Goal: Task Accomplishment & Management: Complete application form

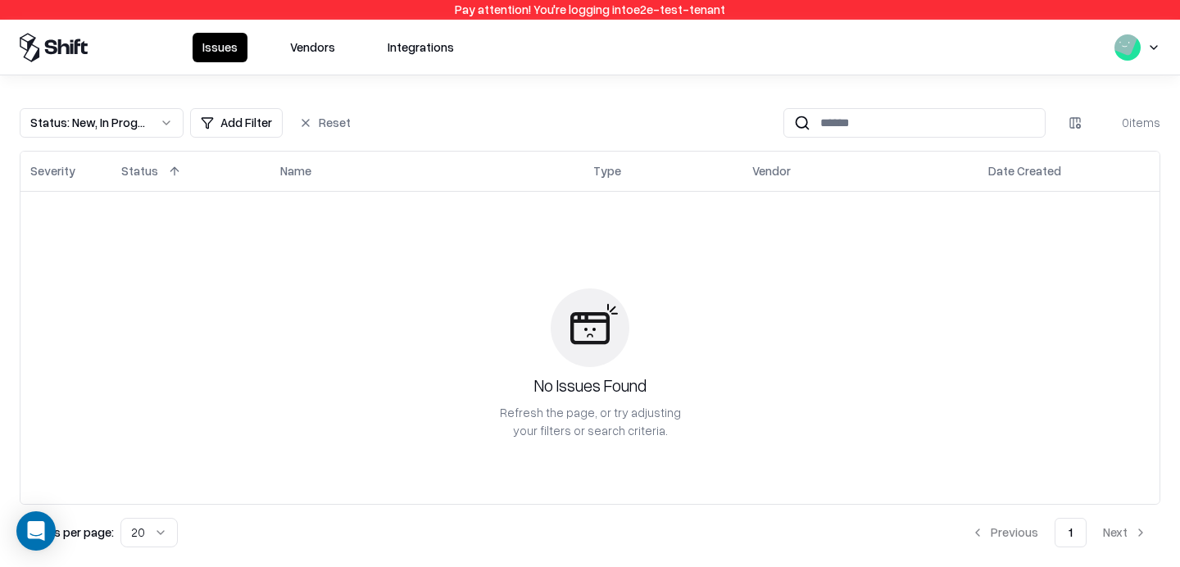
click at [308, 52] on button "Vendors" at bounding box center [312, 48] width 65 height 30
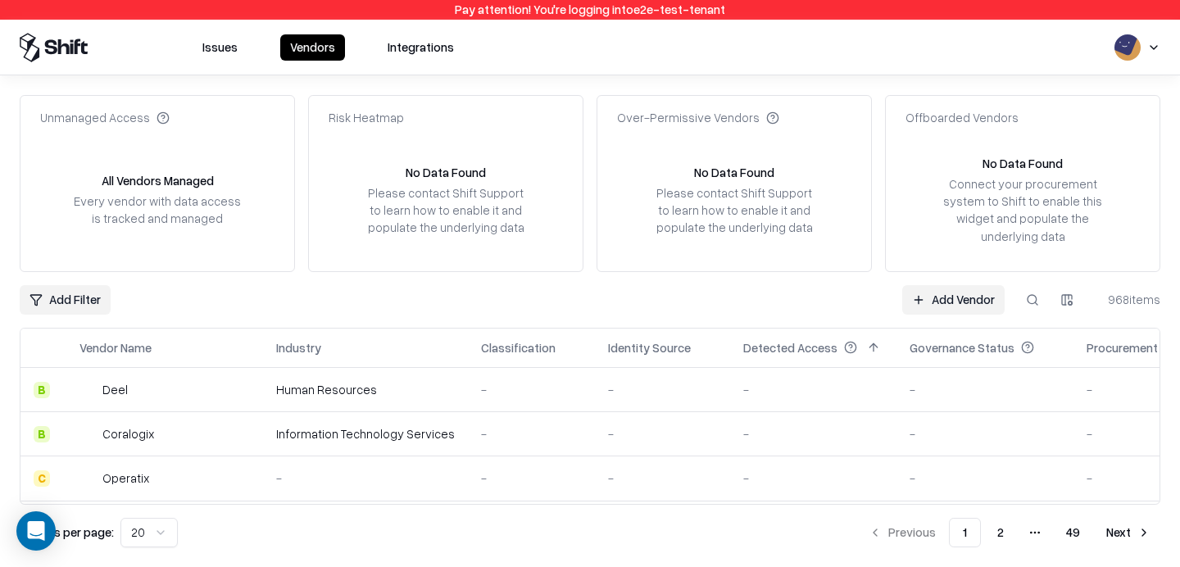
click at [1026, 306] on button at bounding box center [1033, 300] width 30 height 30
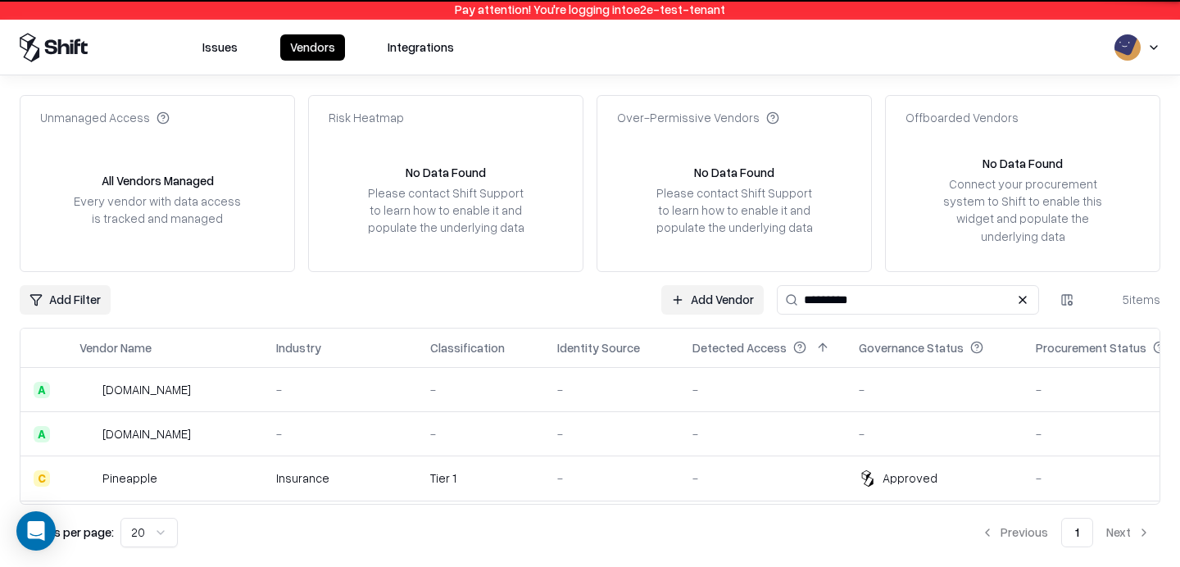
type input "*********"
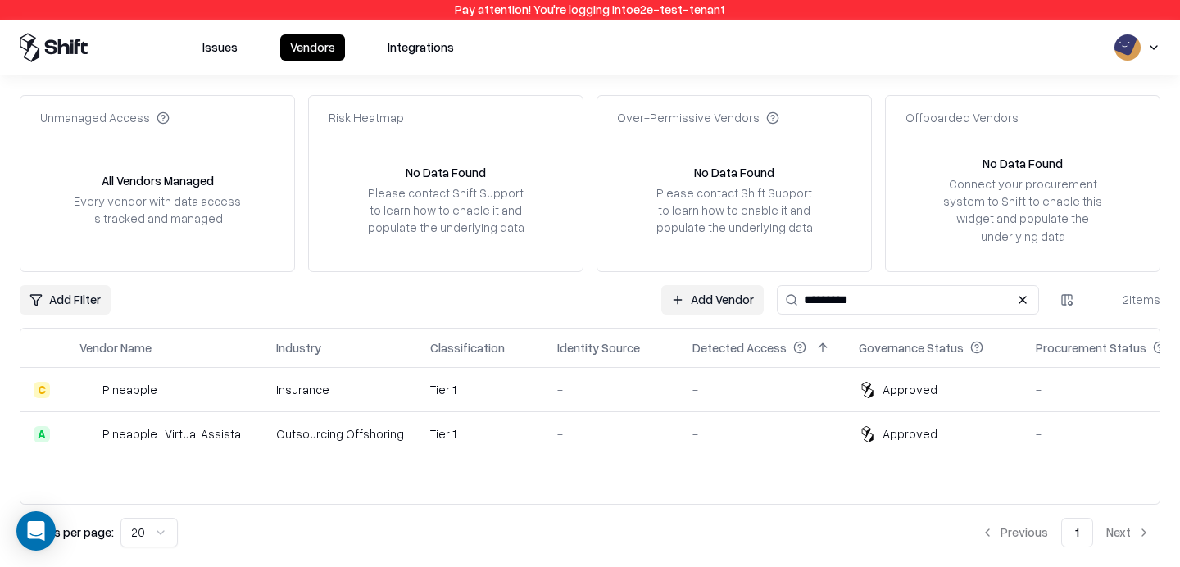
click at [686, 299] on link "Add Vendor" at bounding box center [712, 300] width 102 height 30
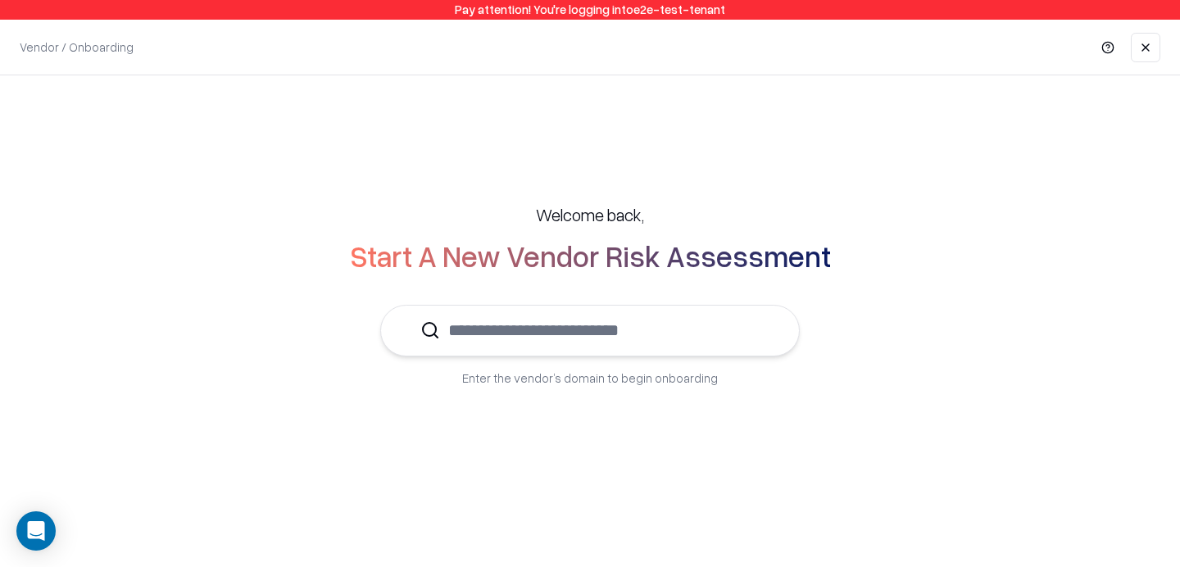
click at [501, 337] on input "text" at bounding box center [600, 331] width 320 height 50
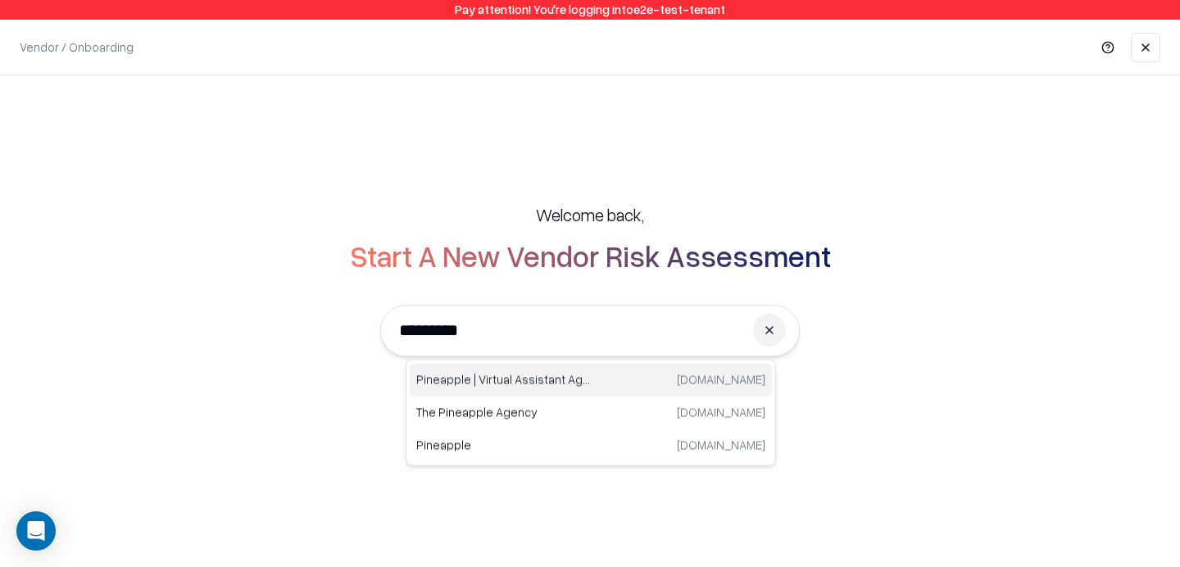
click at [527, 377] on p "Pineapple | Virtual Assistant Agency" at bounding box center [503, 379] width 175 height 17
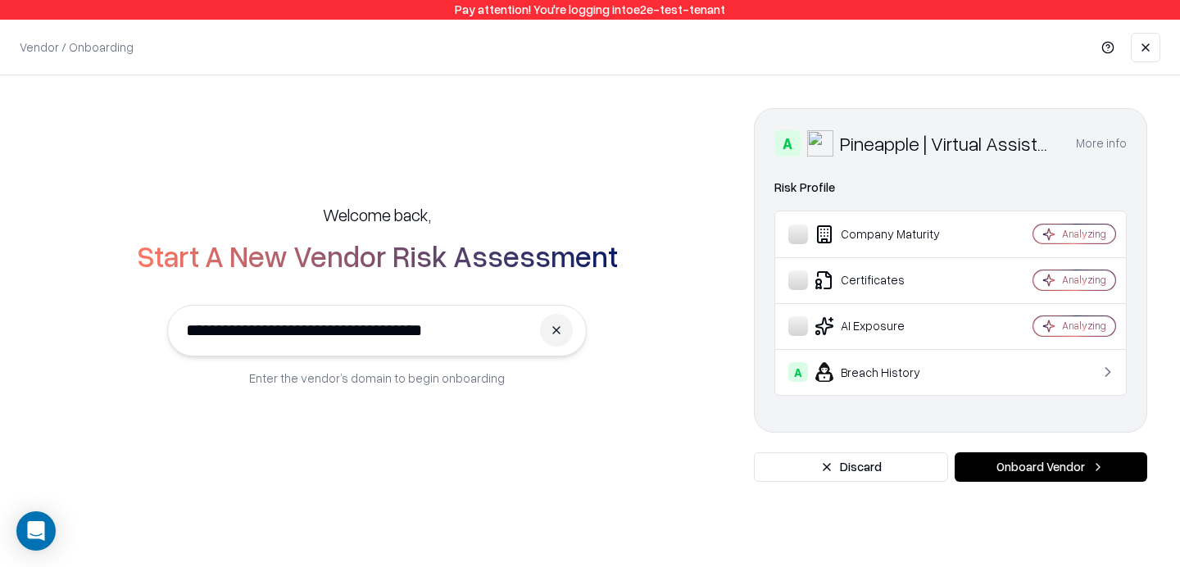
type input "**********"
click at [1030, 471] on button "Onboard Vendor" at bounding box center [1051, 467] width 193 height 30
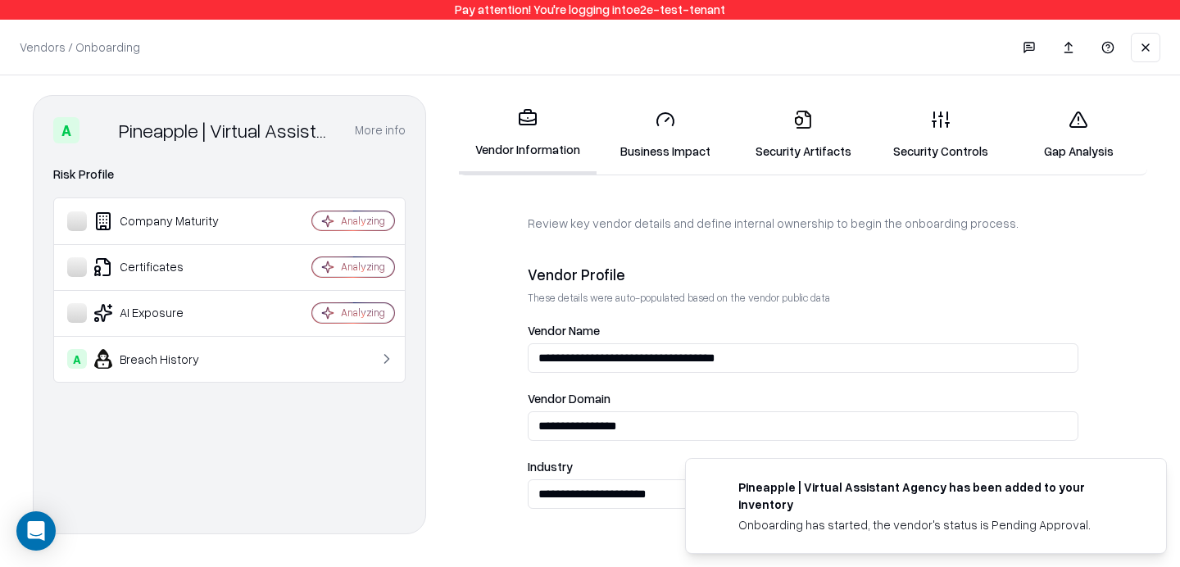
click at [821, 128] on link "Security Artifacts" at bounding box center [803, 135] width 138 height 76
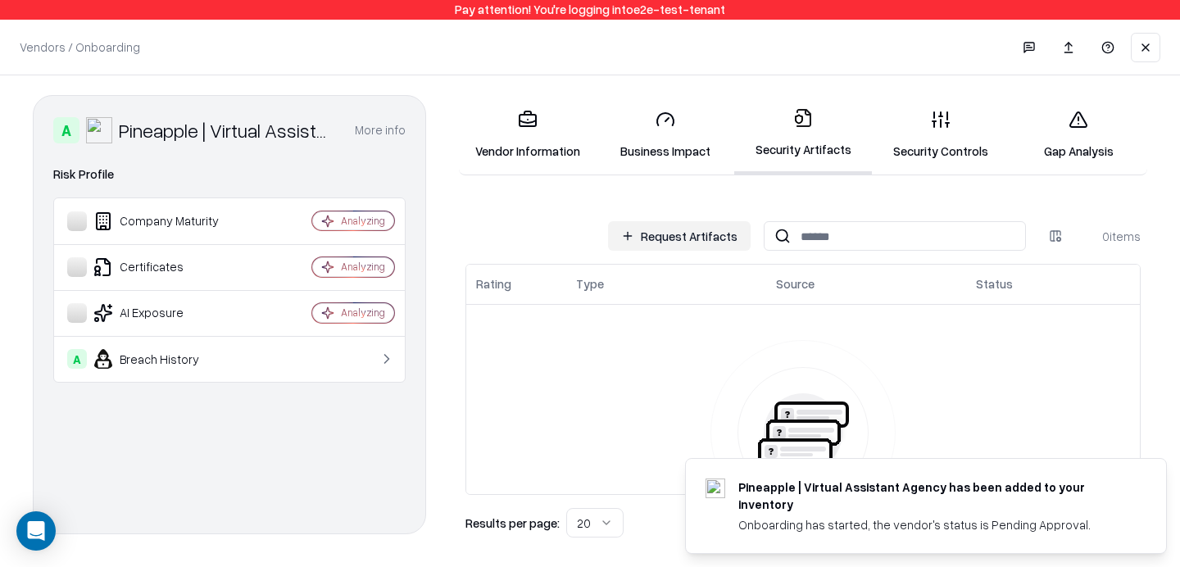
click at [1088, 122] on icon at bounding box center [1079, 120] width 20 height 20
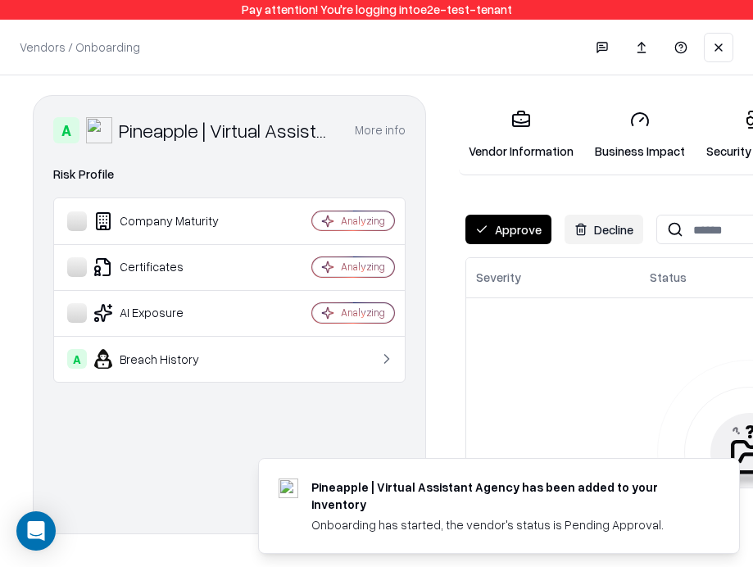
drag, startPoint x: 893, startPoint y: 503, endPoint x: 724, endPoint y: 214, distance: 335.0
click at [0, 0] on div "Pay attention! You're logging into e2e-test-tenant Pineapple | Virtual Assistan…" at bounding box center [376, 283] width 753 height 567
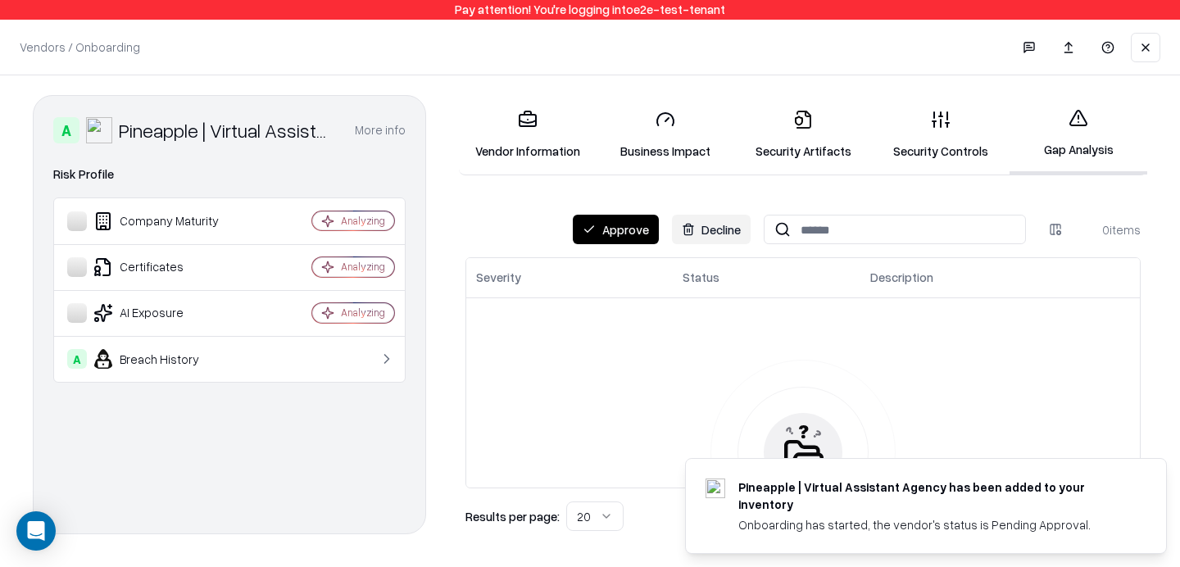
click at [608, 238] on button "Approve" at bounding box center [616, 230] width 86 height 30
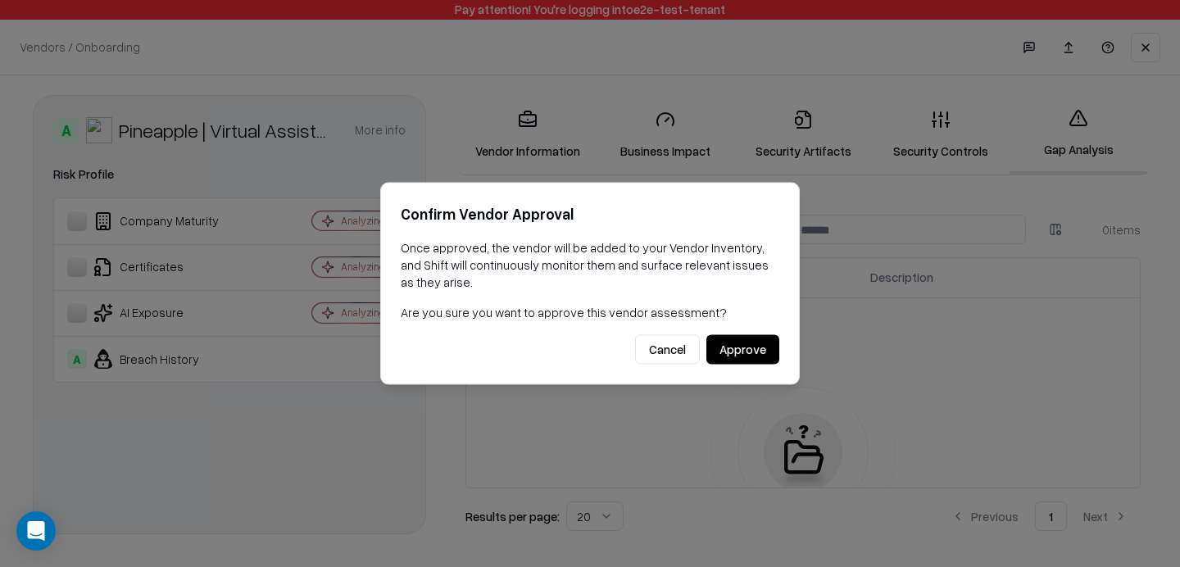
click at [739, 351] on button "Approve" at bounding box center [743, 350] width 73 height 30
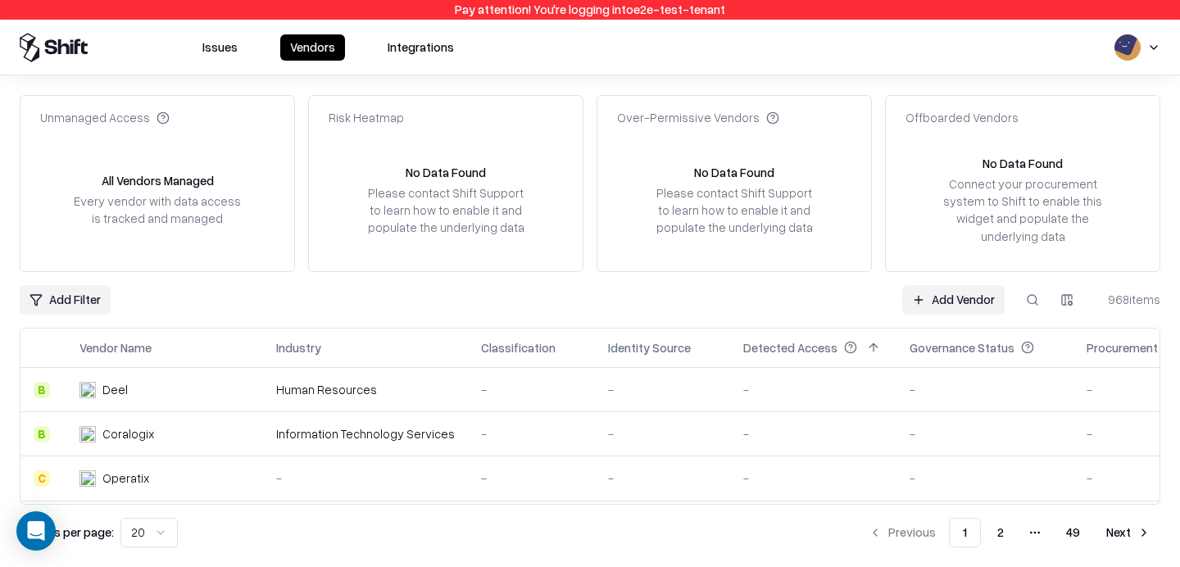
click at [1035, 308] on button at bounding box center [1033, 300] width 30 height 30
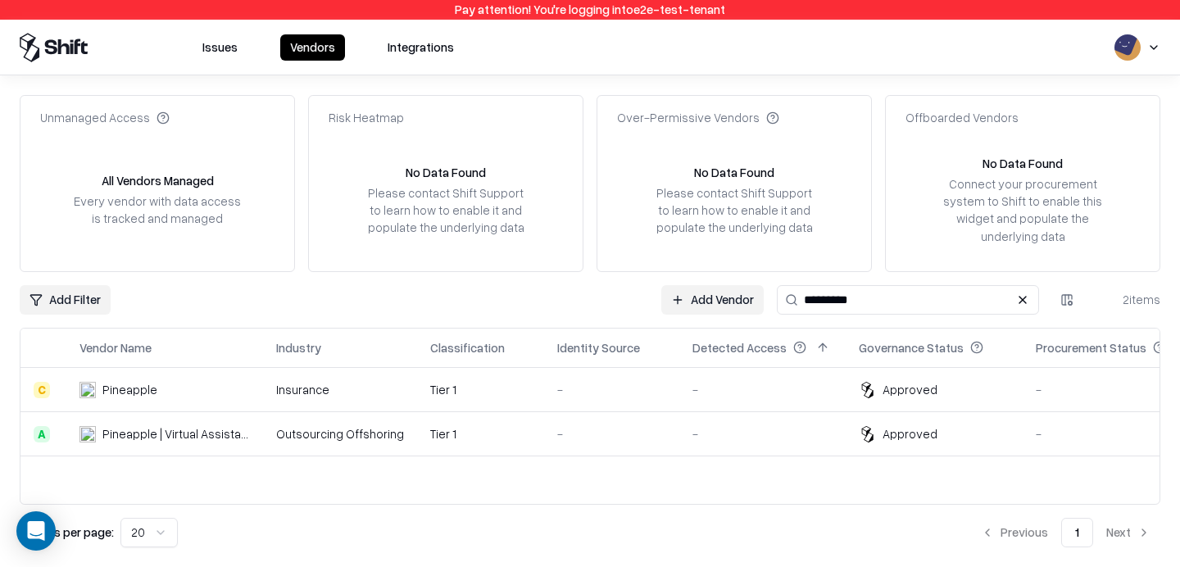
type input "*********"
click at [366, 434] on div "Outsourcing Offshoring" at bounding box center [340, 433] width 128 height 17
click at [470, 451] on td "Tier 1" at bounding box center [480, 434] width 127 height 44
click at [519, 426] on td "Tier 1" at bounding box center [480, 434] width 127 height 44
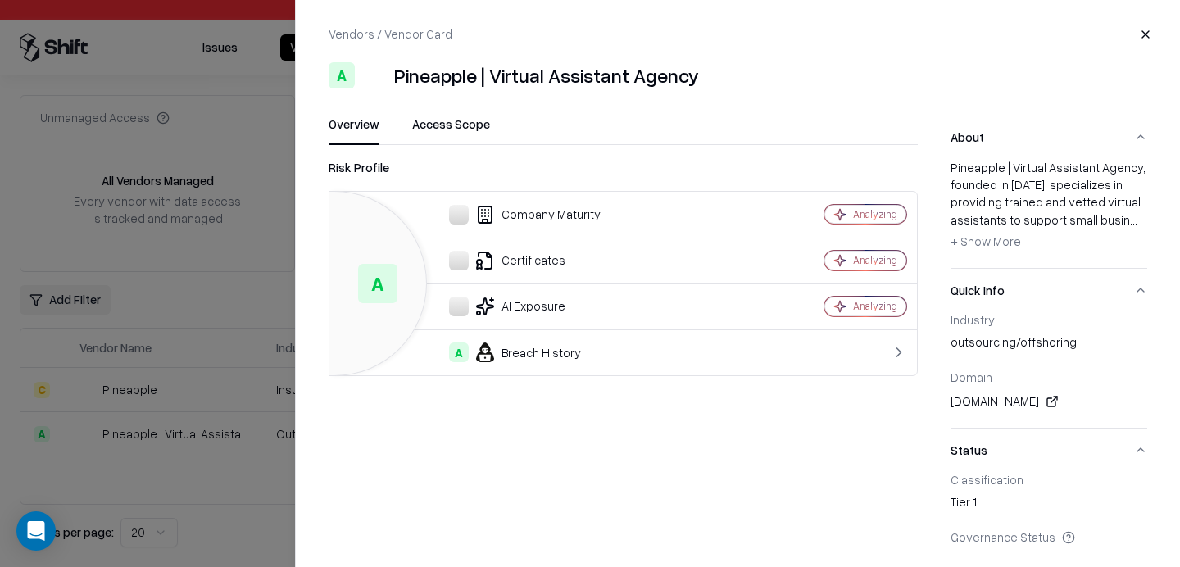
drag, startPoint x: 228, startPoint y: 269, endPoint x: 874, endPoint y: 124, distance: 662.0
click at [228, 269] on div at bounding box center [590, 283] width 1180 height 567
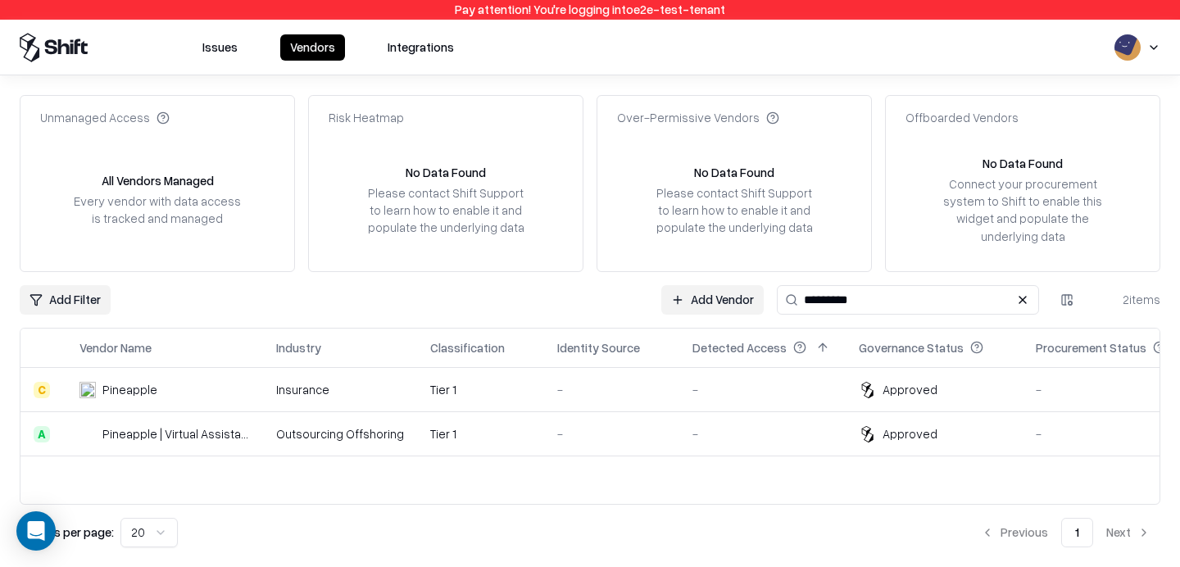
click at [721, 291] on link "Add Vendor" at bounding box center [712, 300] width 102 height 30
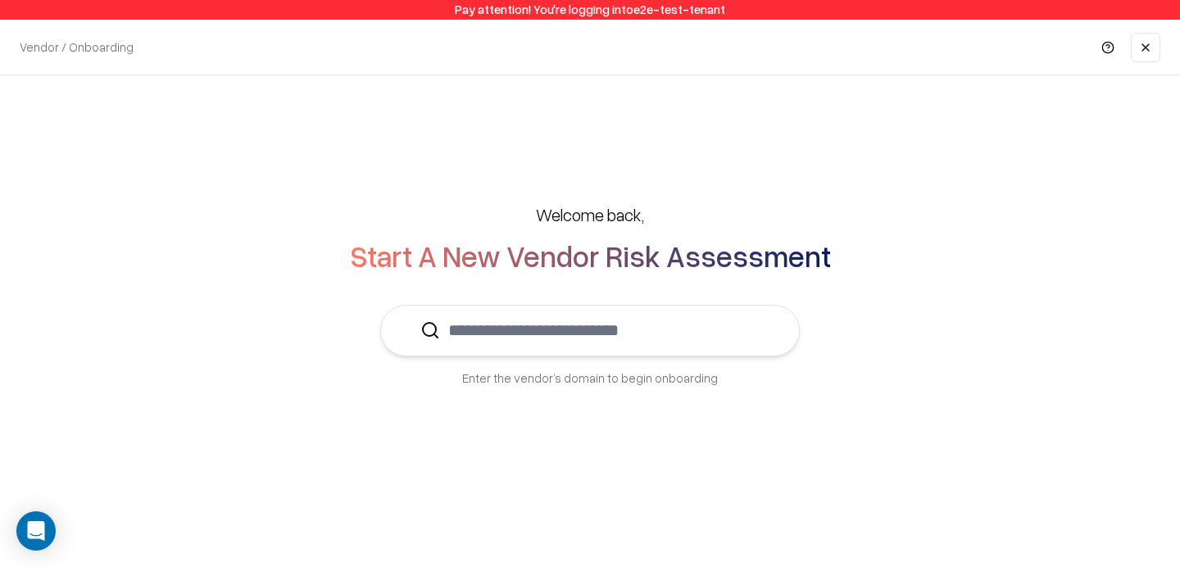
click at [593, 339] on input "text" at bounding box center [600, 331] width 320 height 50
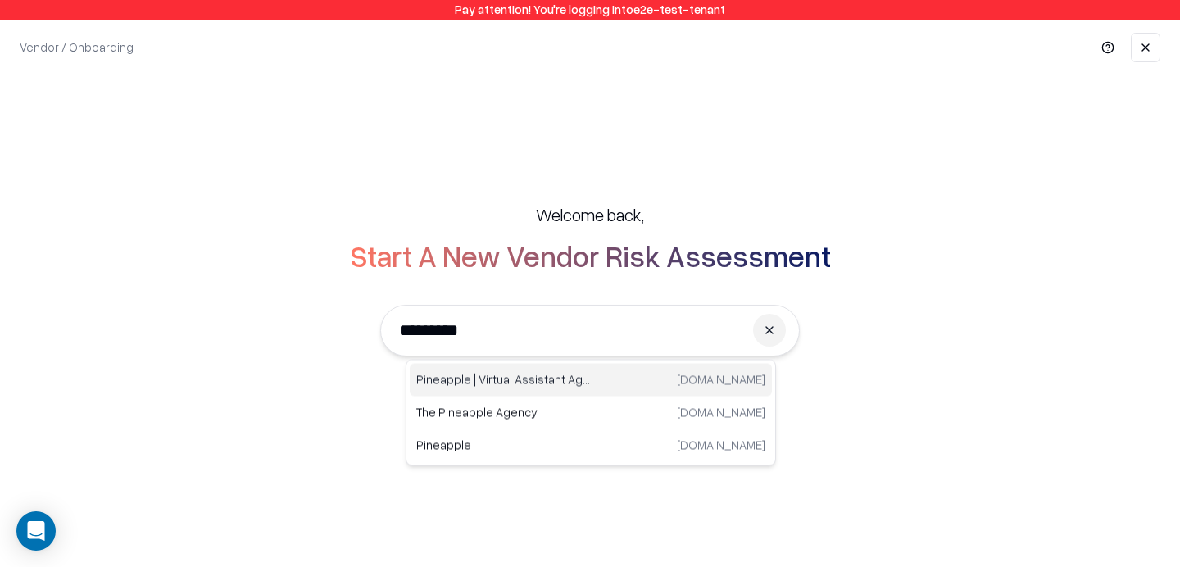
click at [532, 382] on p "Pineapple | Virtual Assistant Agency" at bounding box center [503, 379] width 175 height 17
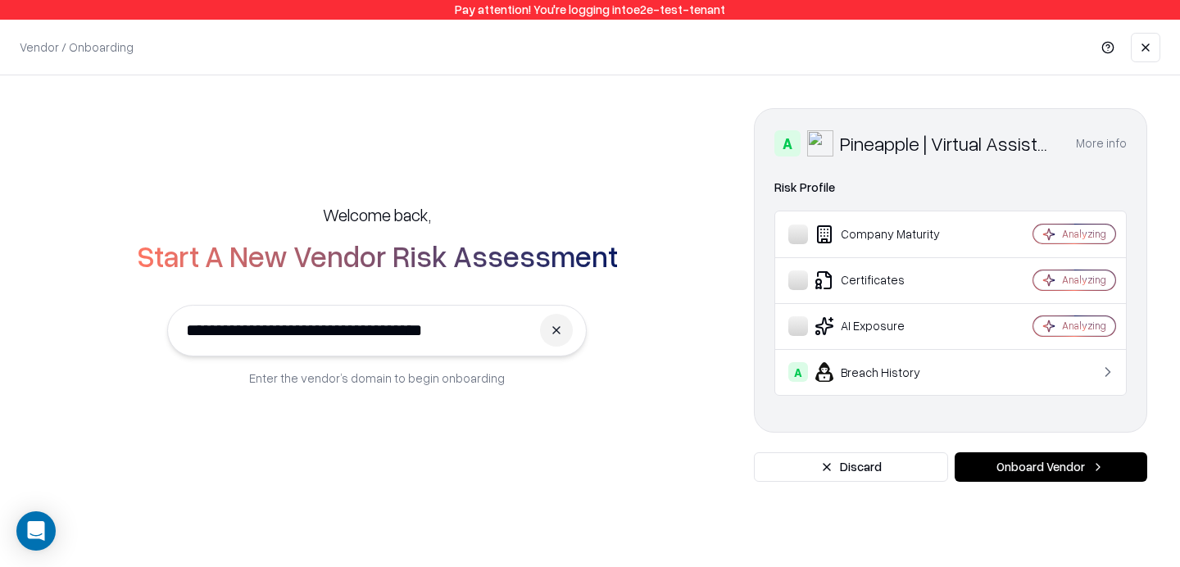
type input "**********"
click at [995, 465] on button "Onboard Vendor" at bounding box center [1051, 467] width 193 height 30
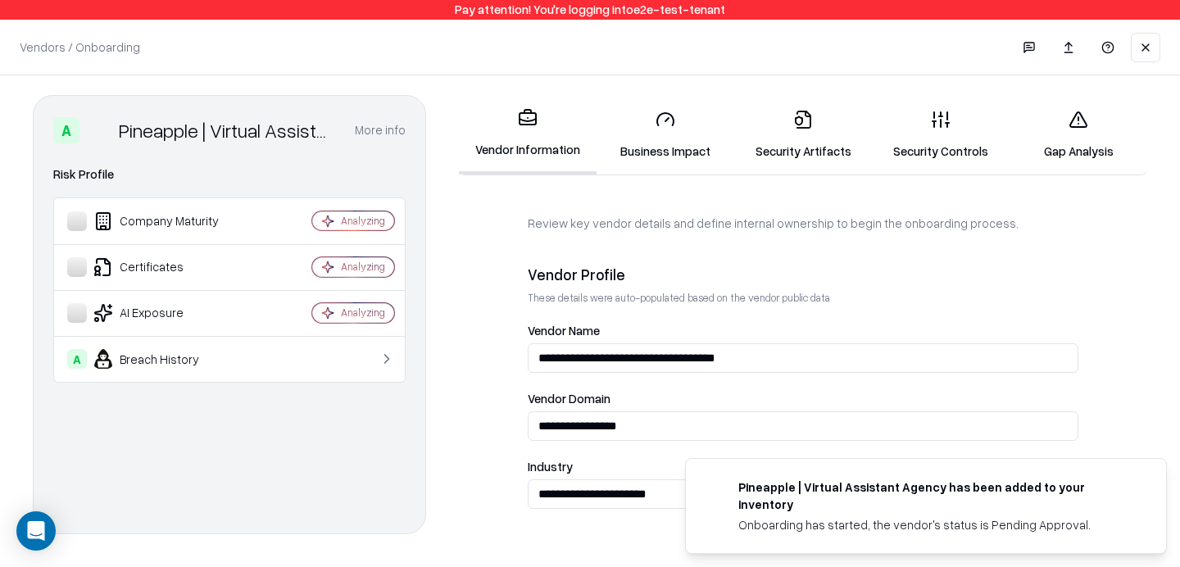
click at [919, 126] on link "Security Controls" at bounding box center [941, 135] width 138 height 76
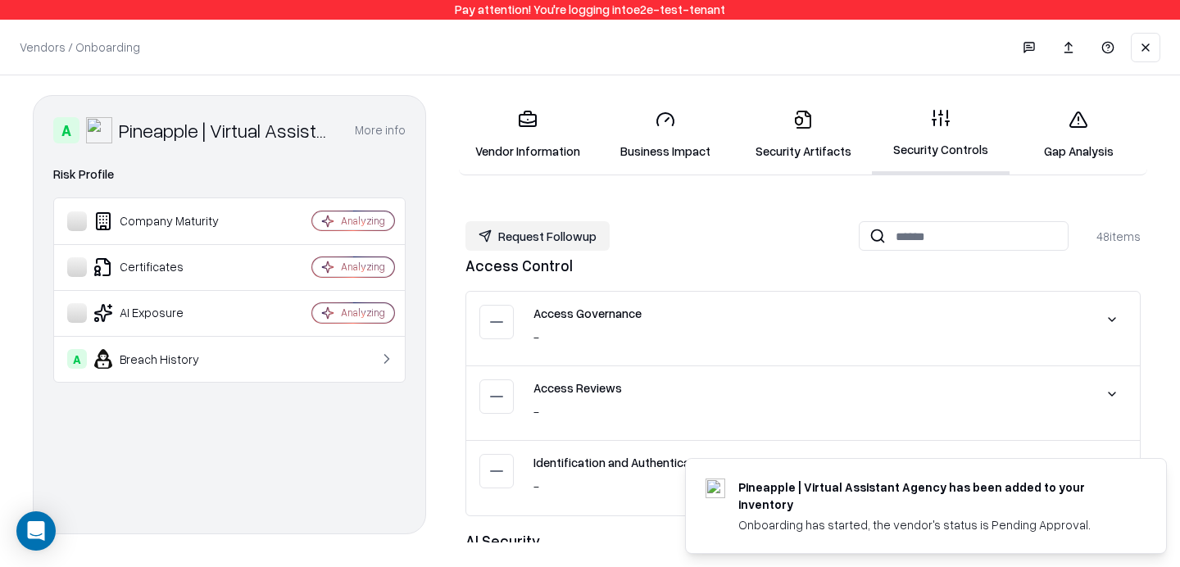
click at [820, 127] on link "Security Artifacts" at bounding box center [803, 135] width 138 height 76
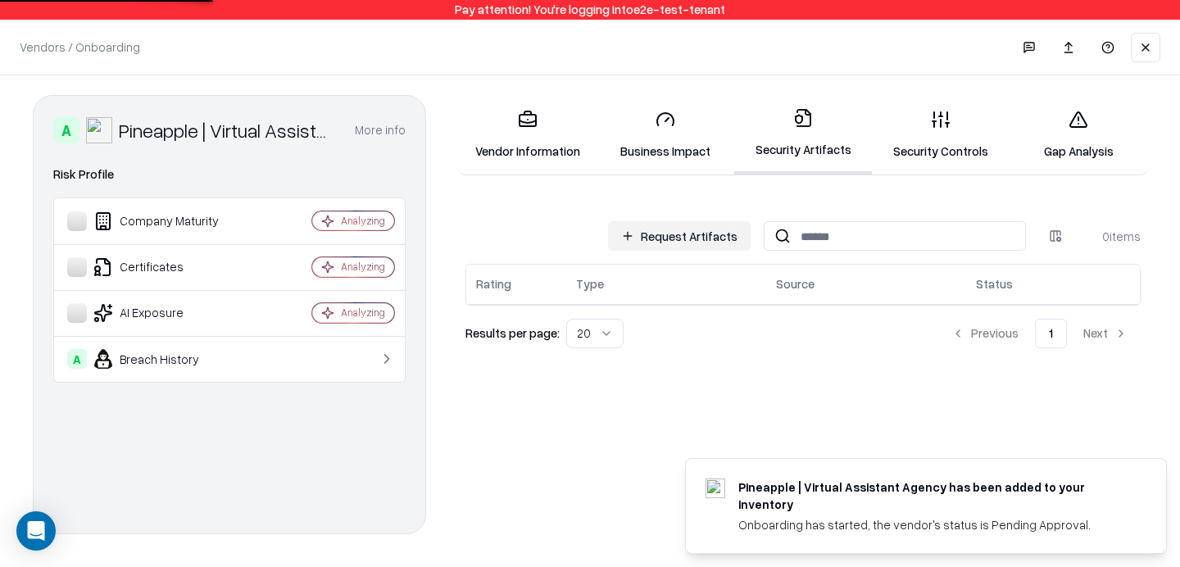
click at [657, 235] on button "Request Artifacts" at bounding box center [679, 236] width 143 height 30
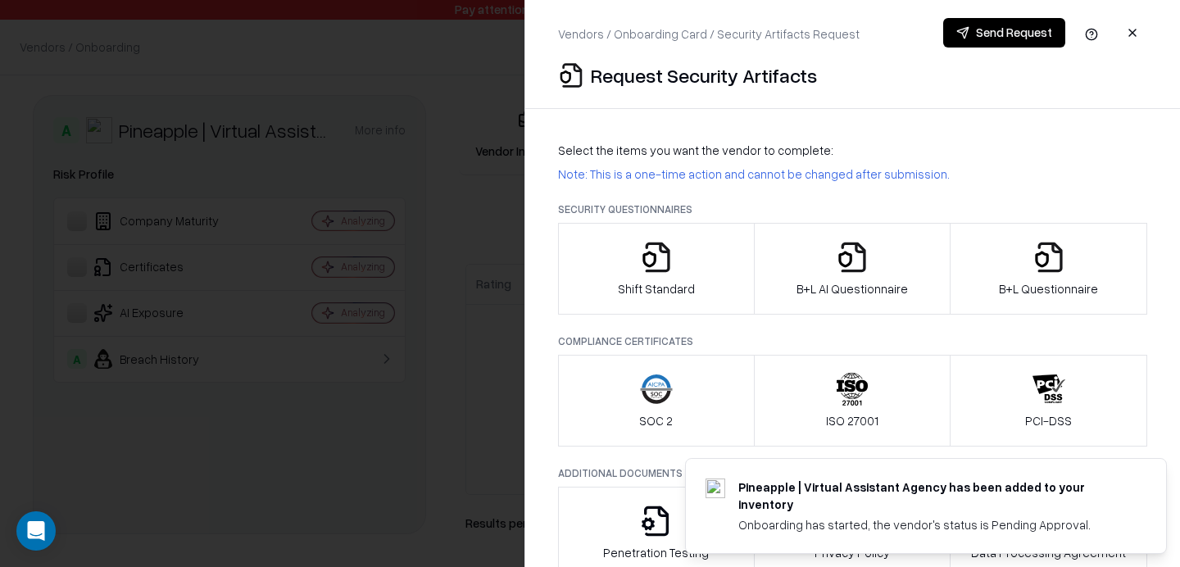
click at [420, 176] on div at bounding box center [590, 283] width 1180 height 567
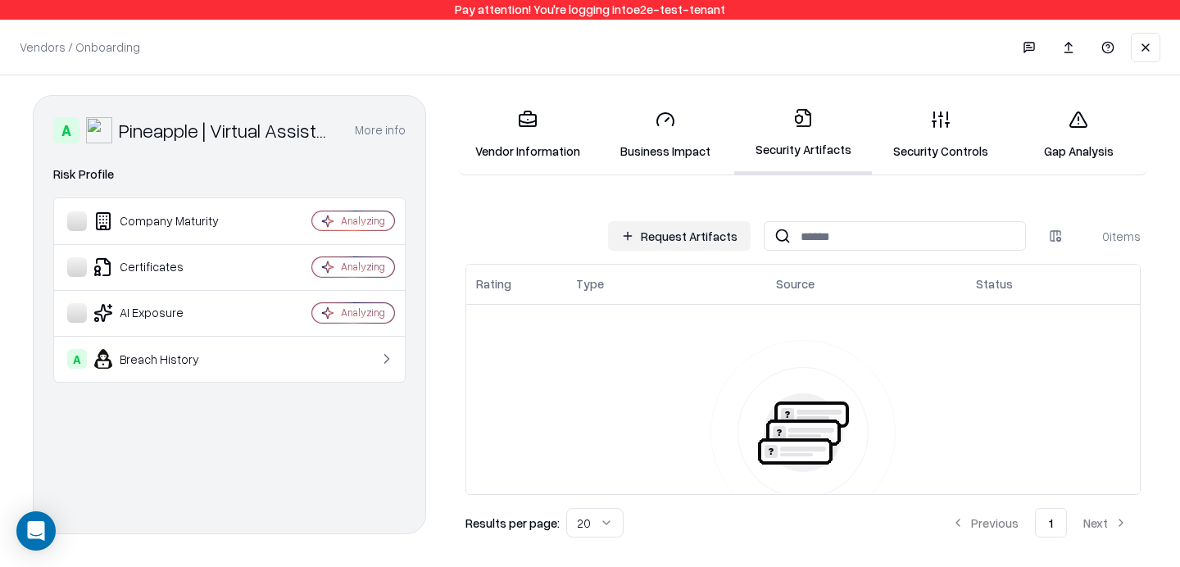
click at [1077, 129] on icon at bounding box center [1079, 120] width 20 height 20
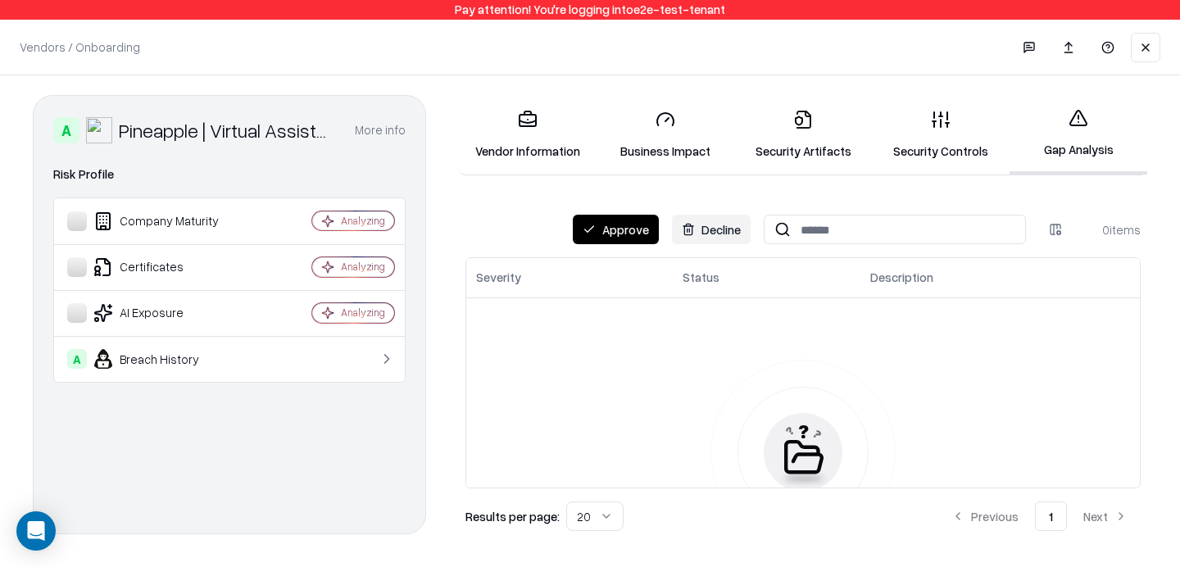
click at [648, 227] on button "Approve" at bounding box center [616, 230] width 86 height 30
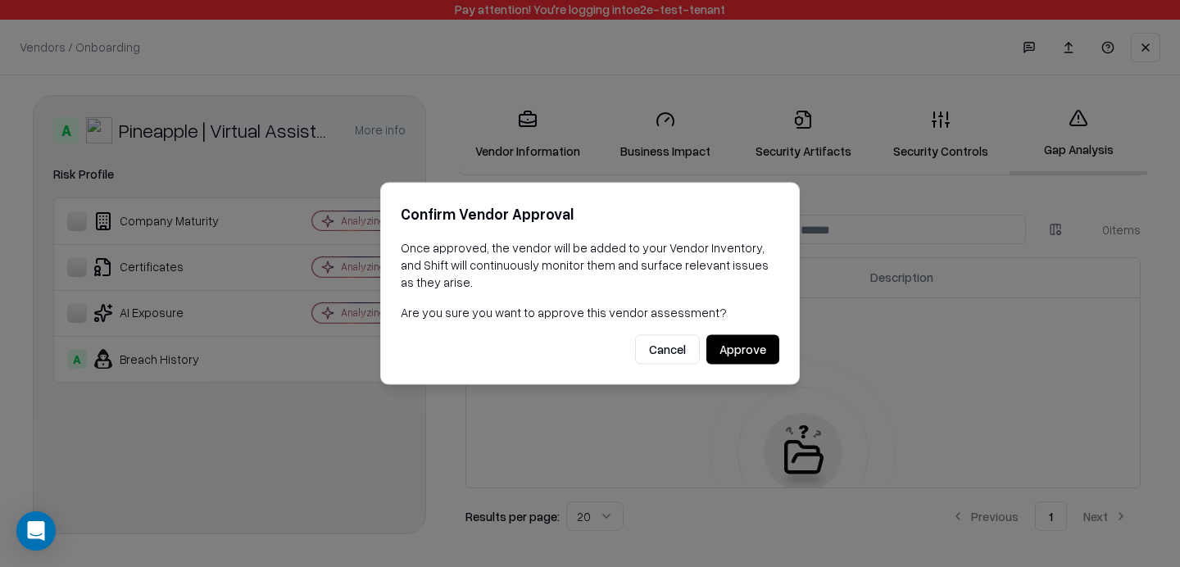
click at [754, 346] on button "Approve" at bounding box center [743, 350] width 73 height 30
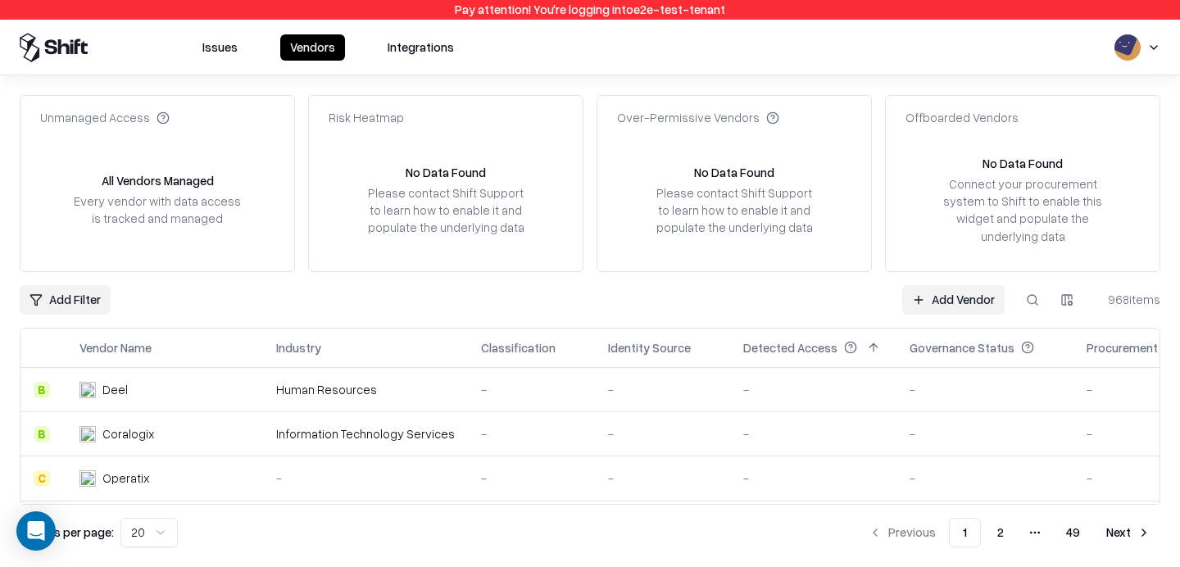
click at [965, 291] on link "Add Vendor" at bounding box center [953, 300] width 102 height 30
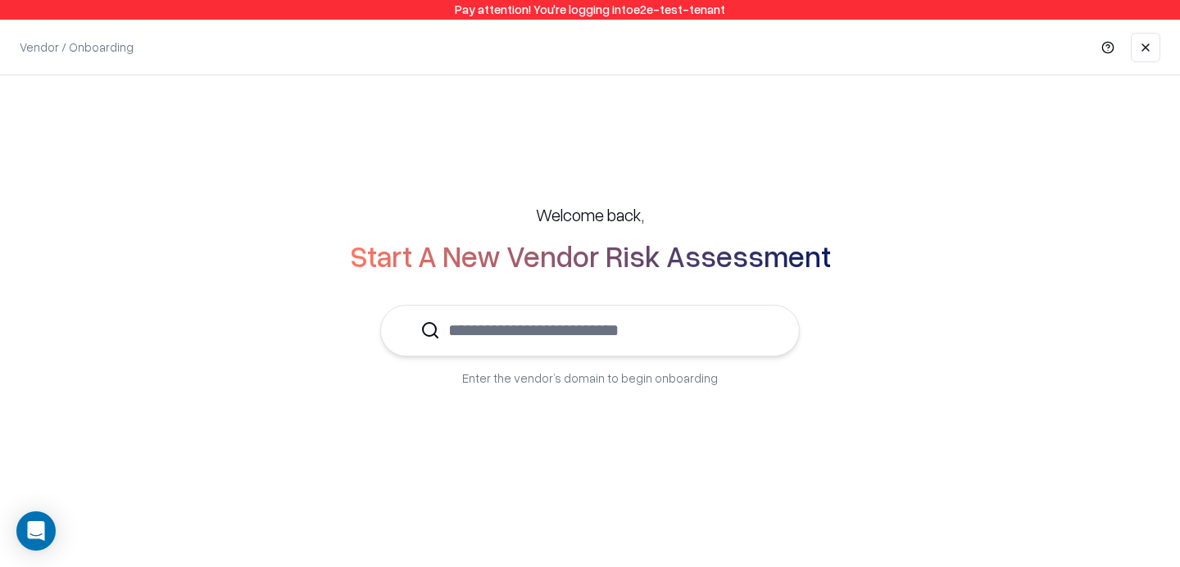
click at [584, 317] on input "text" at bounding box center [600, 331] width 320 height 50
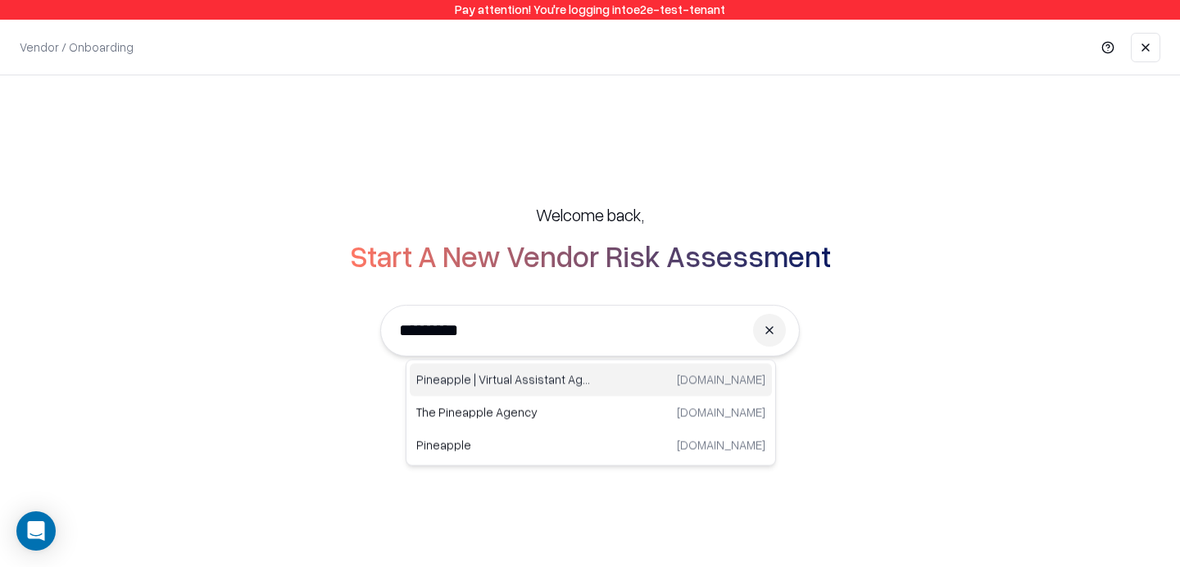
click at [494, 384] on p "Pineapple | Virtual Assistant Agency" at bounding box center [503, 379] width 175 height 17
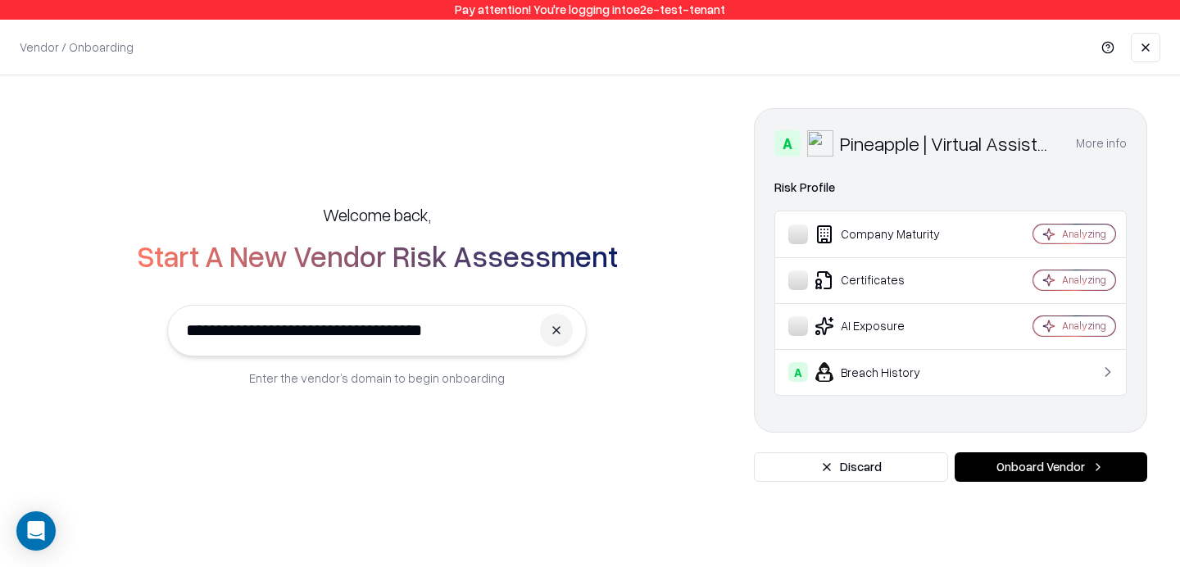
type input "**********"
click at [1006, 461] on button "Onboard Vendor" at bounding box center [1051, 467] width 193 height 30
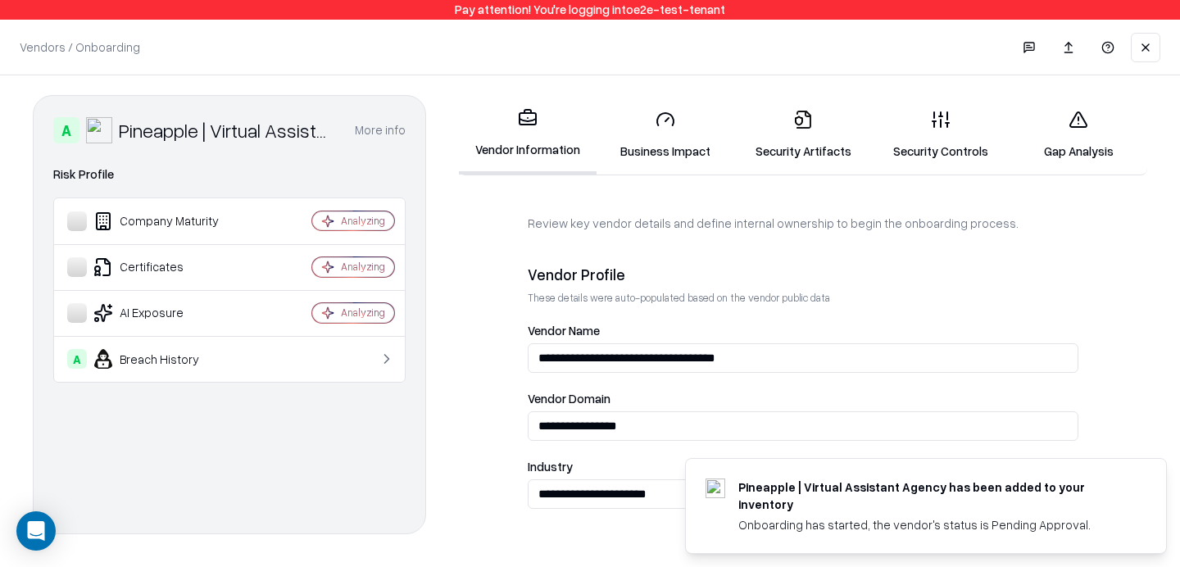
click at [793, 123] on link "Security Artifacts" at bounding box center [803, 135] width 138 height 76
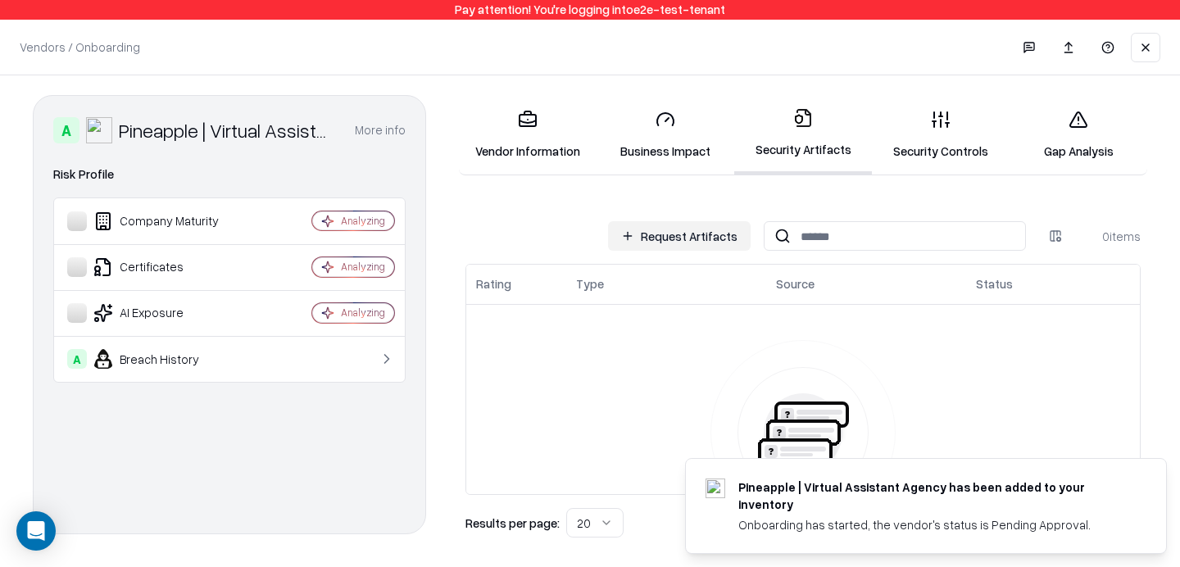
click at [698, 239] on button "Request Artifacts" at bounding box center [679, 236] width 143 height 30
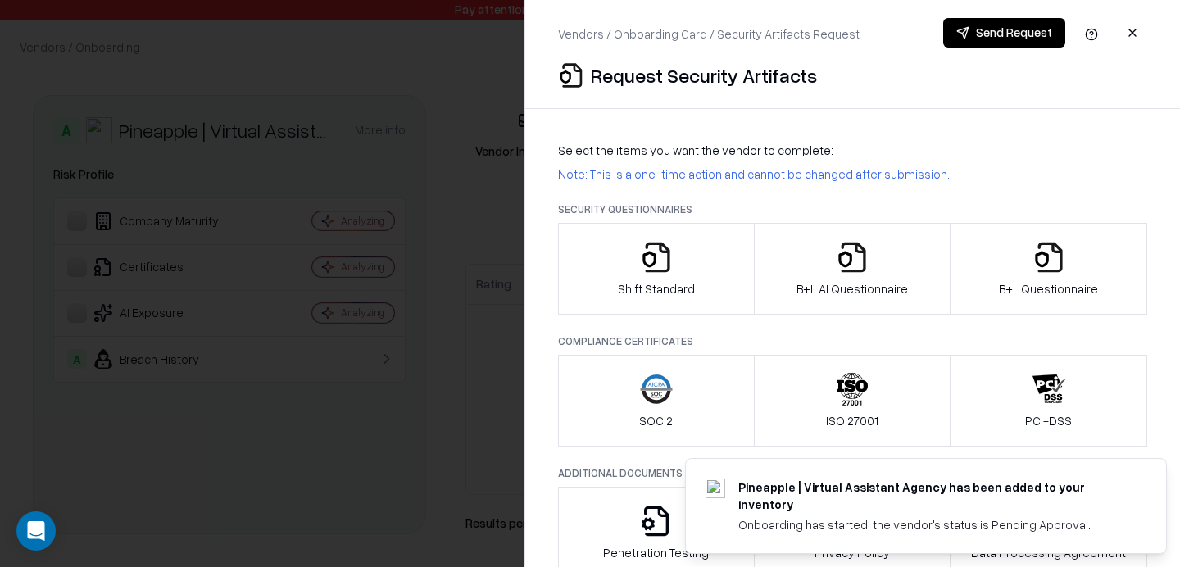
click at [380, 147] on div at bounding box center [590, 283] width 1180 height 567
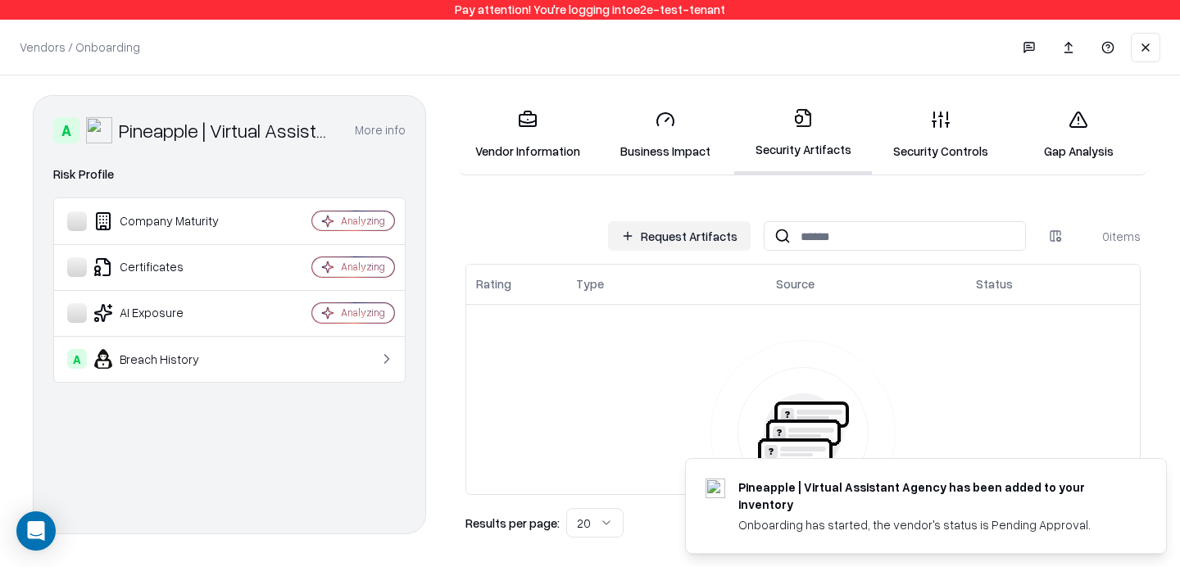
click at [678, 243] on button "Request Artifacts" at bounding box center [679, 236] width 143 height 30
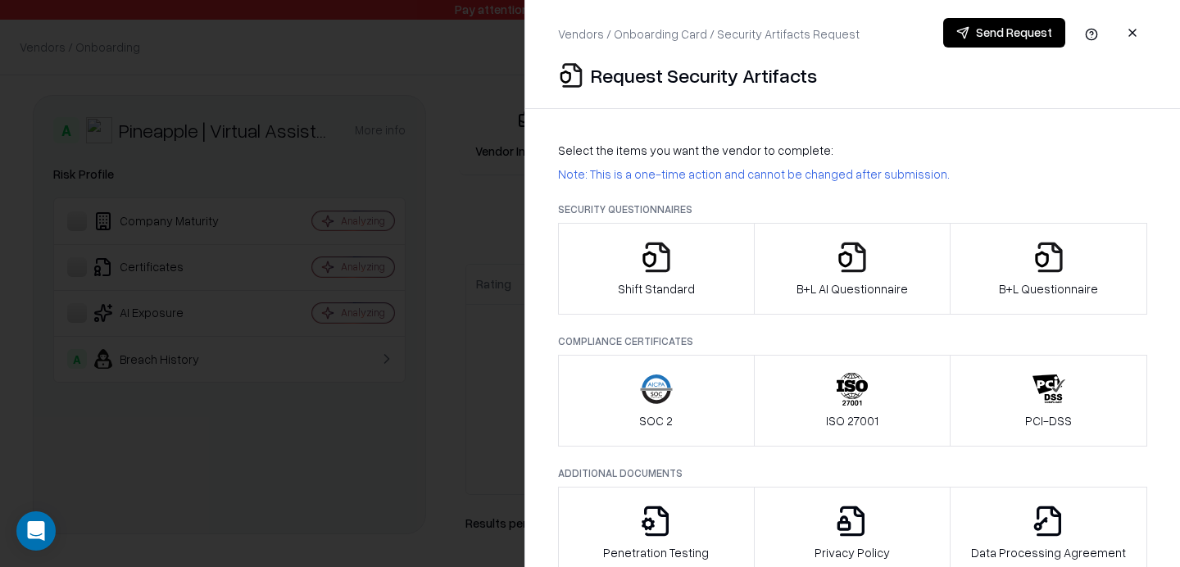
click at [388, 134] on div at bounding box center [590, 283] width 1180 height 567
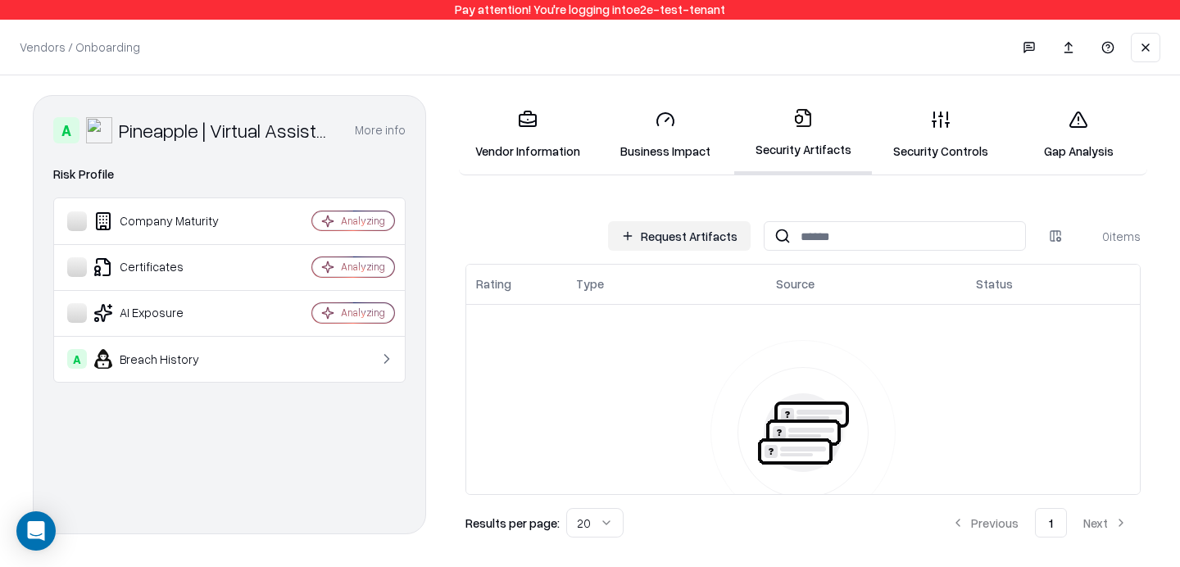
click at [1102, 127] on link "Gap Analysis" at bounding box center [1079, 135] width 138 height 76
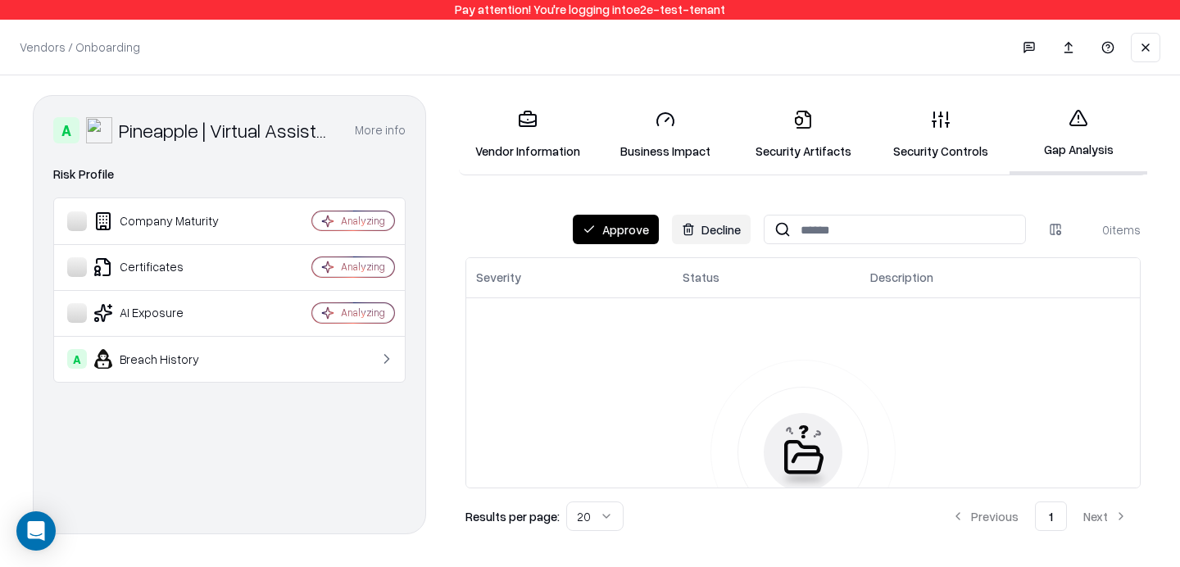
click at [590, 230] on button "Approve" at bounding box center [616, 230] width 86 height 30
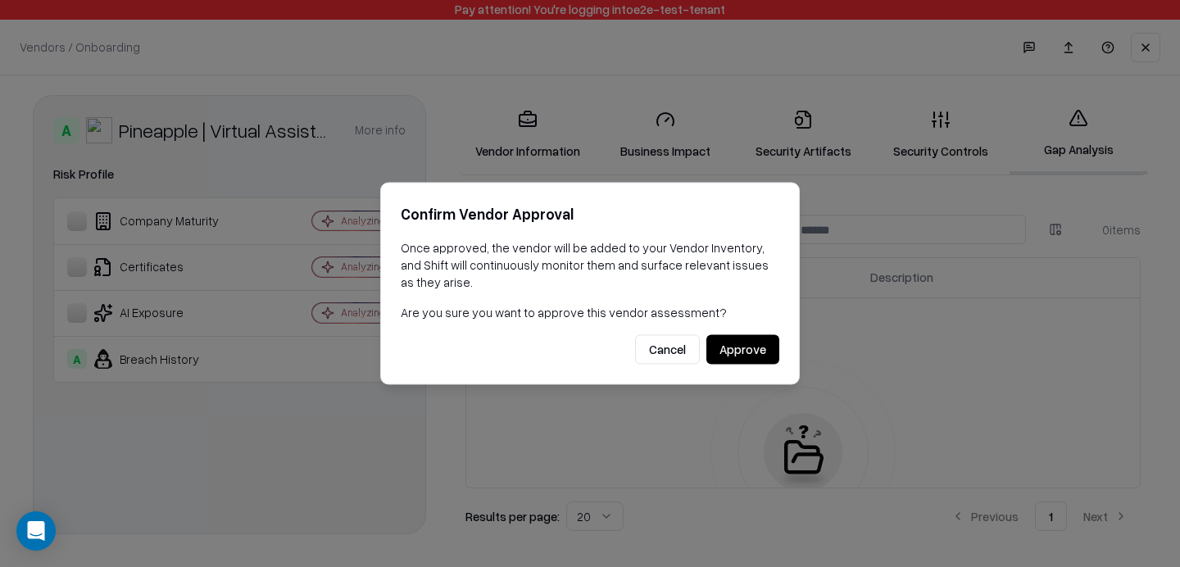
click at [724, 342] on button "Approve" at bounding box center [743, 350] width 73 height 30
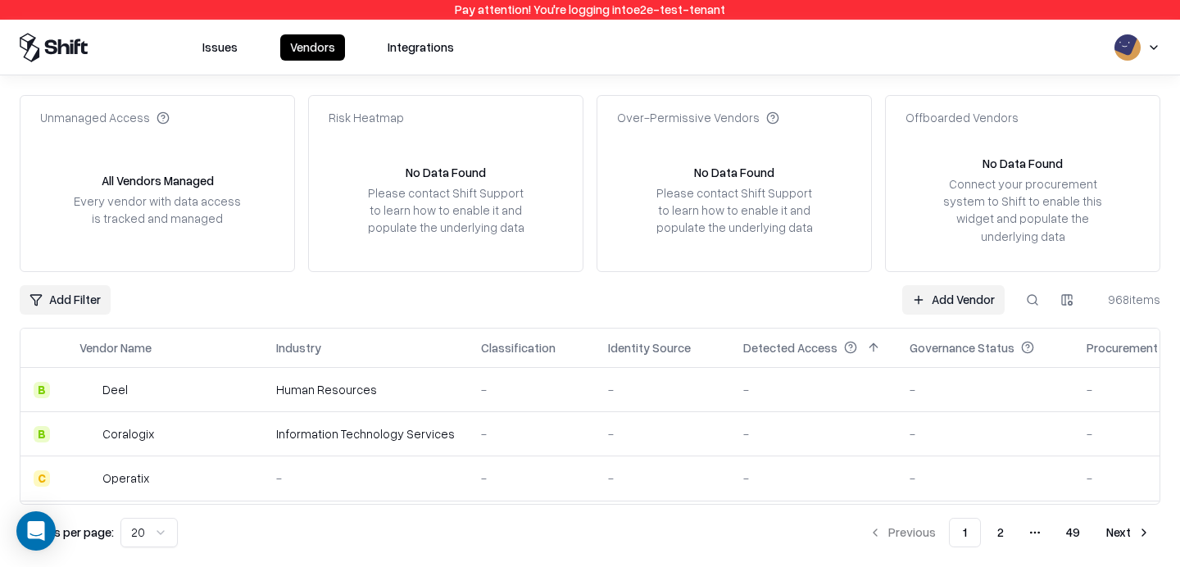
click at [975, 302] on link "Add Vendor" at bounding box center [953, 300] width 102 height 30
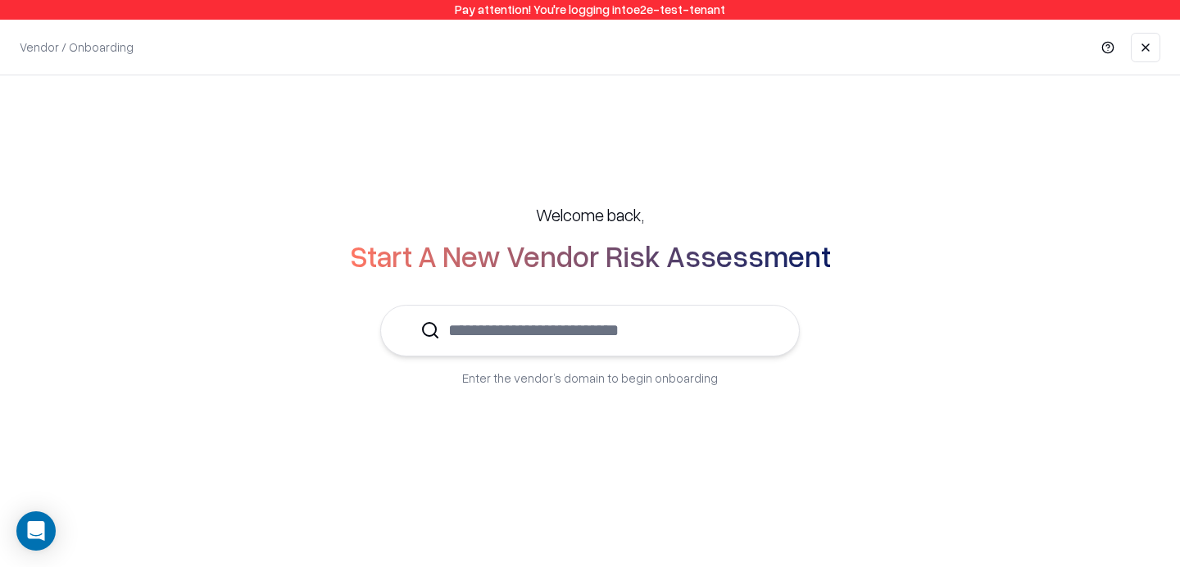
click at [271, 192] on div "Welcome back, Start A New Vendor Risk Assessment Enter the vendor’s domain to b…" at bounding box center [590, 294] width 1115 height 249
click at [557, 342] on input "text" at bounding box center [600, 331] width 320 height 50
type input "*"
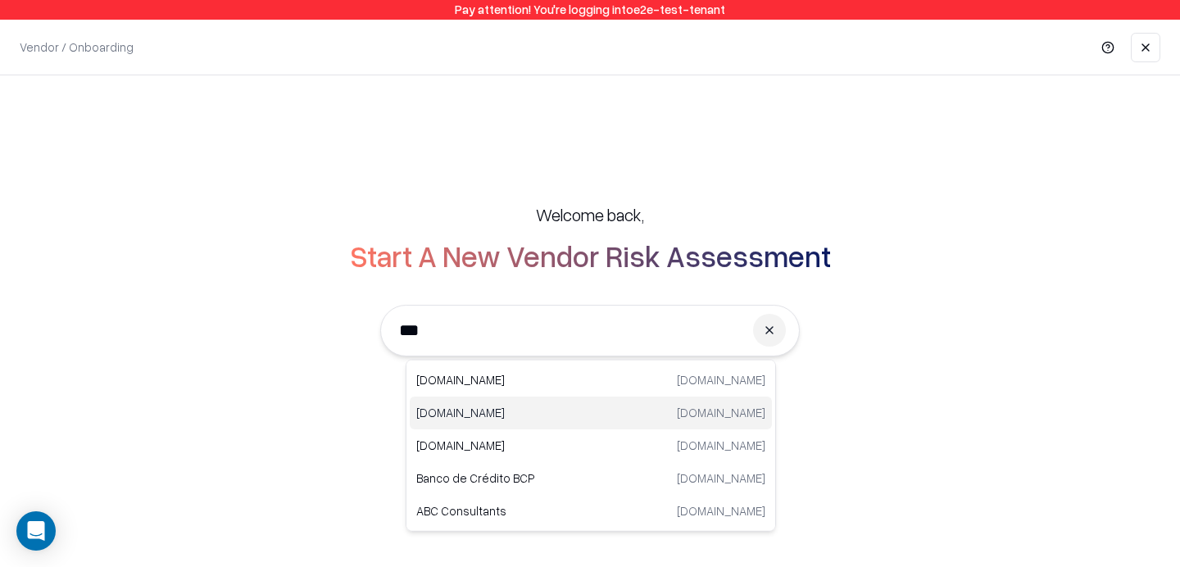
click at [498, 401] on div "thelabconsulting.com thelabconsulting.com" at bounding box center [591, 413] width 362 height 33
type input "**********"
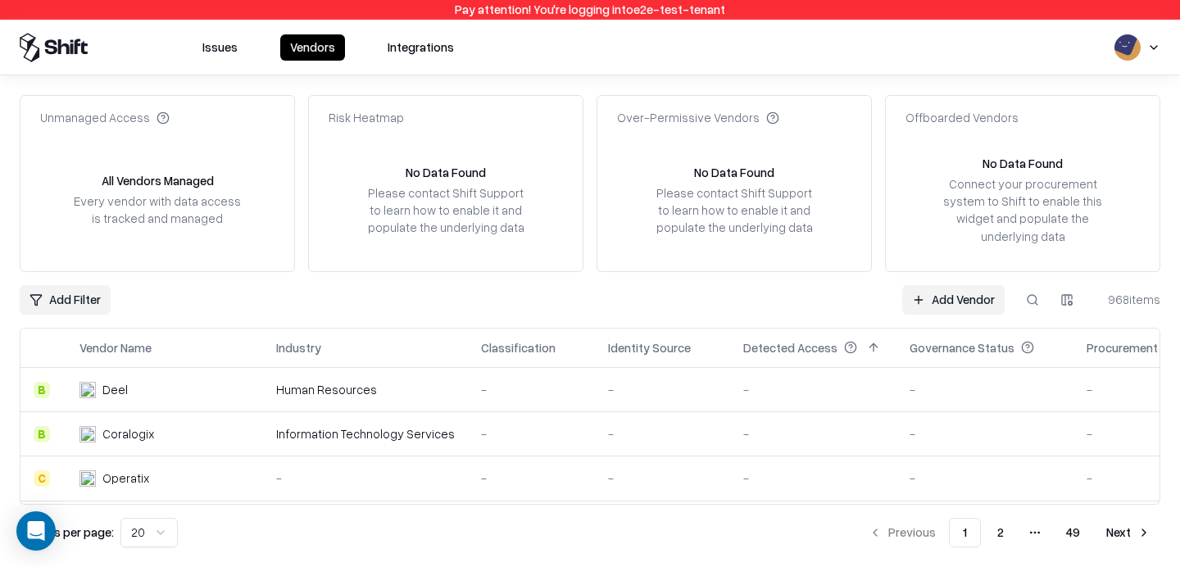
click at [1027, 298] on button at bounding box center [1033, 300] width 30 height 30
click at [707, 293] on link "Add Vendor" at bounding box center [712, 300] width 102 height 30
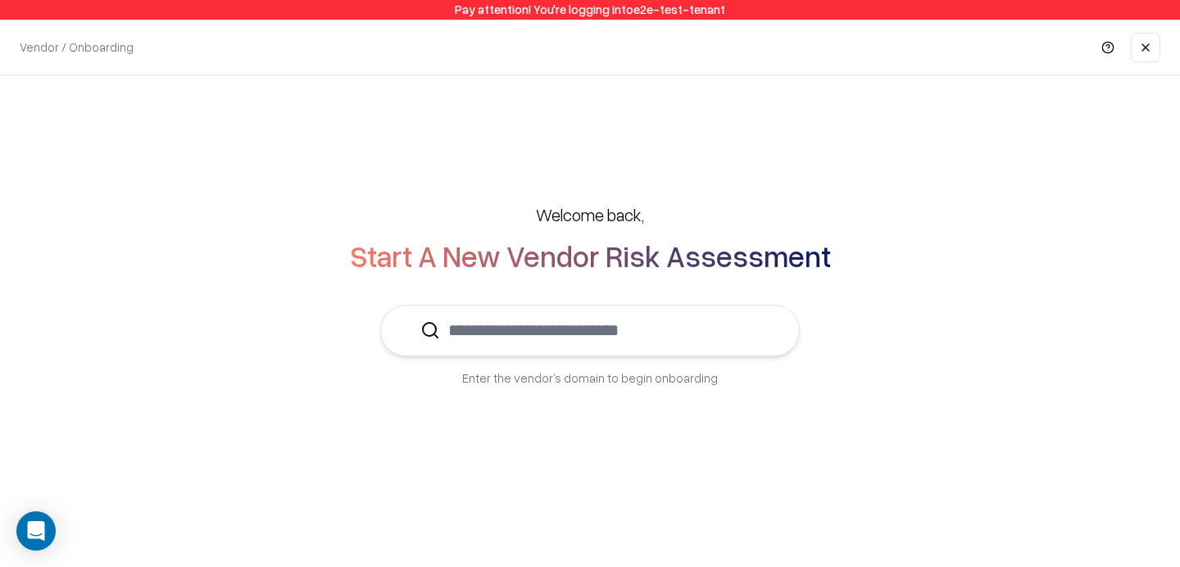
click at [615, 331] on input "text" at bounding box center [600, 331] width 320 height 50
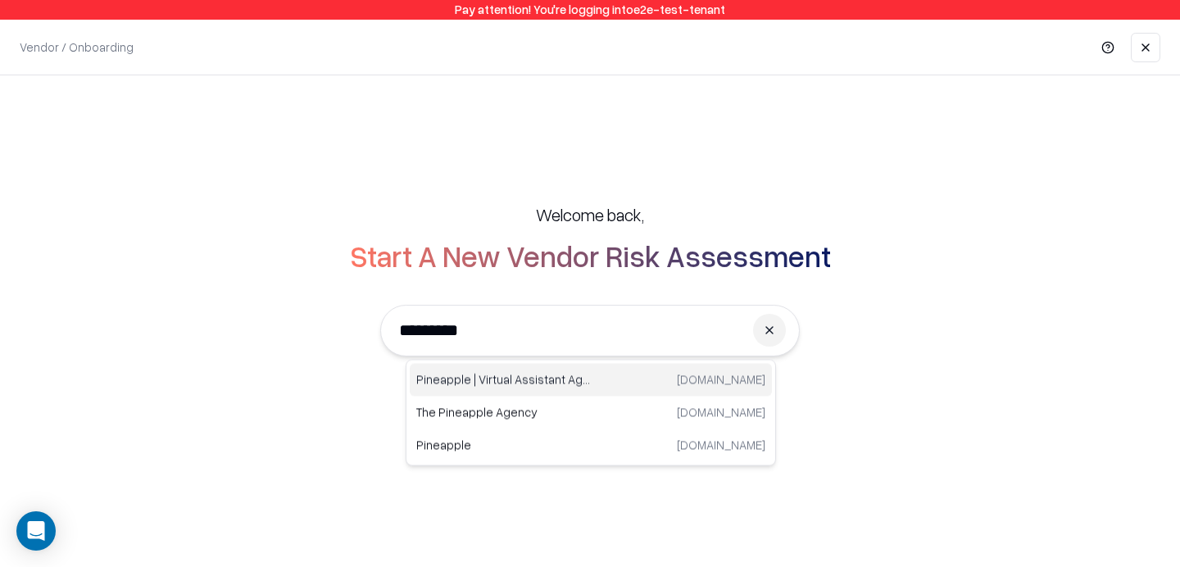
click at [529, 394] on div "Pineapple | Virtual Assistant Agency trypineapple.com" at bounding box center [591, 380] width 362 height 33
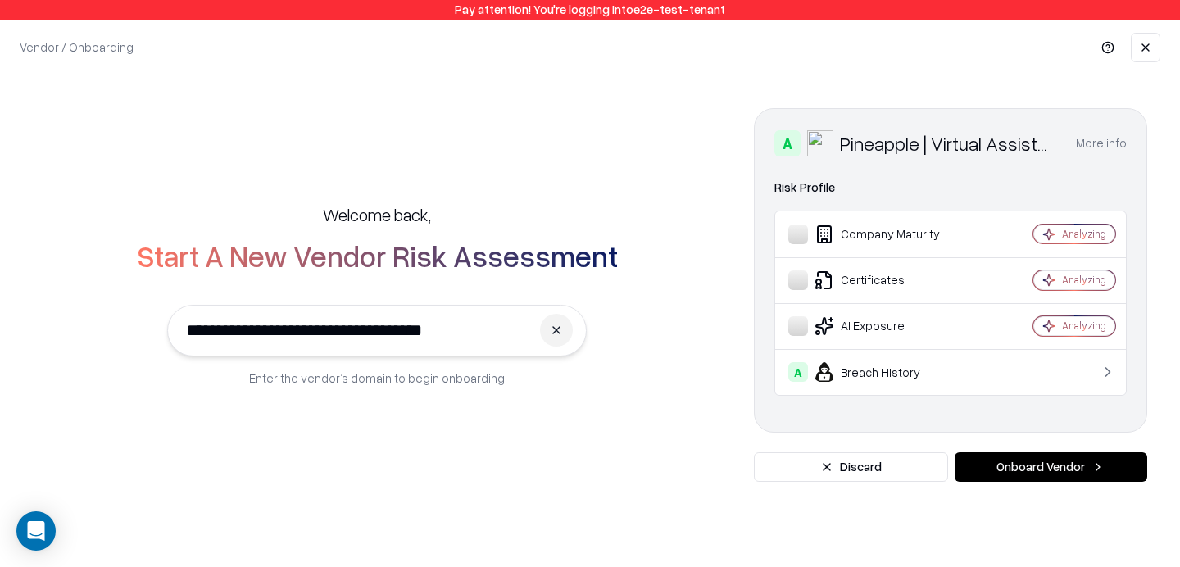
type input "**********"
click at [1034, 466] on button "Onboard Vendor" at bounding box center [1051, 467] width 193 height 30
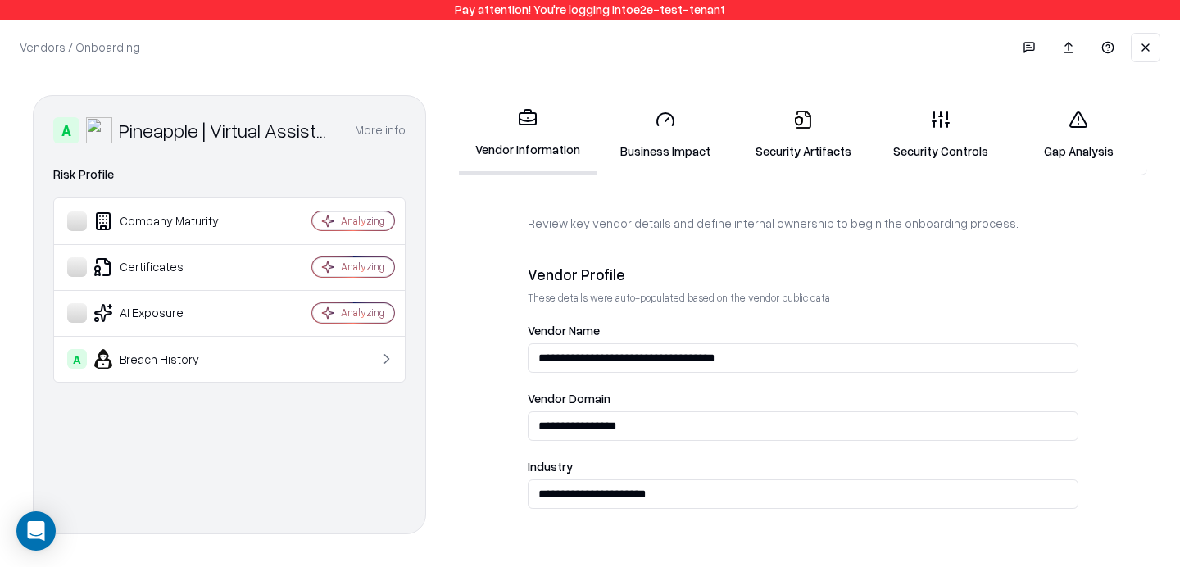
click at [1074, 143] on link "Gap Analysis" at bounding box center [1079, 135] width 138 height 76
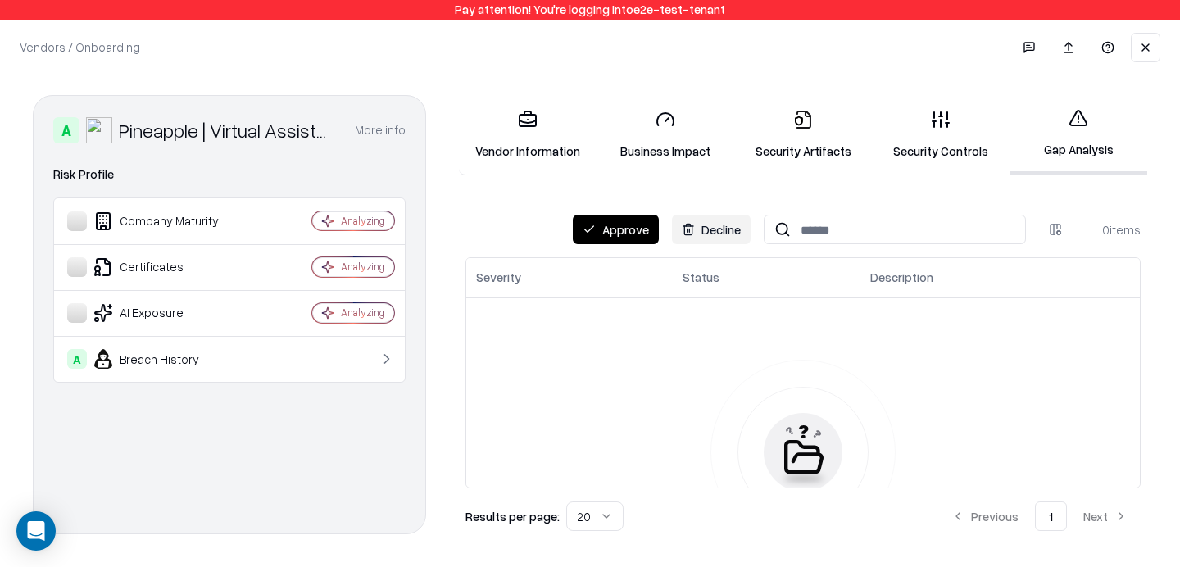
click at [593, 219] on button "Approve" at bounding box center [616, 230] width 86 height 30
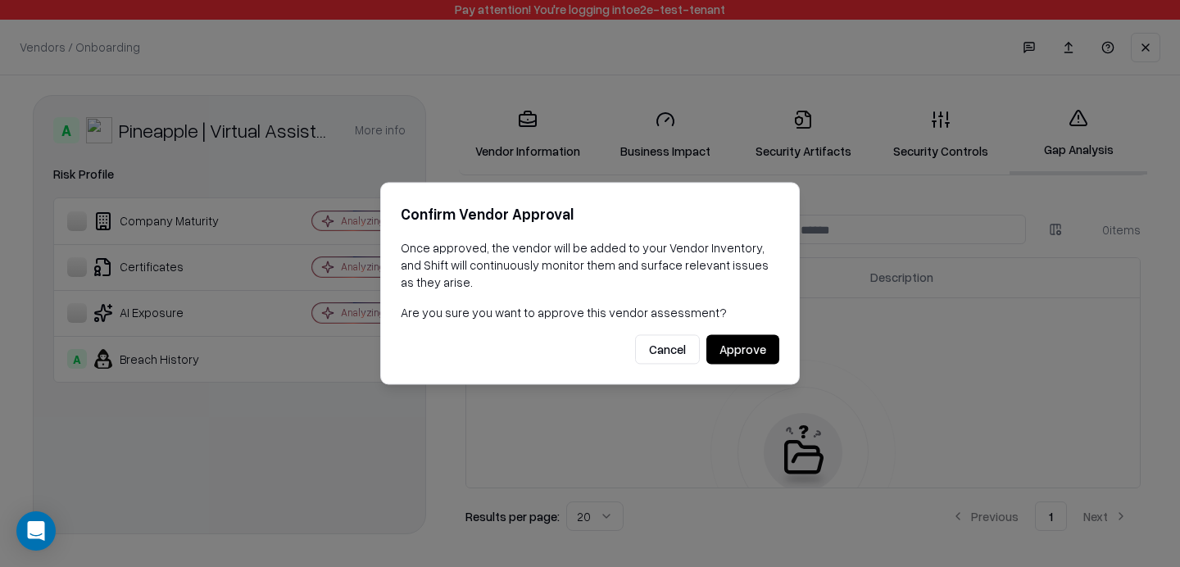
click at [758, 352] on button "Approve" at bounding box center [743, 350] width 73 height 30
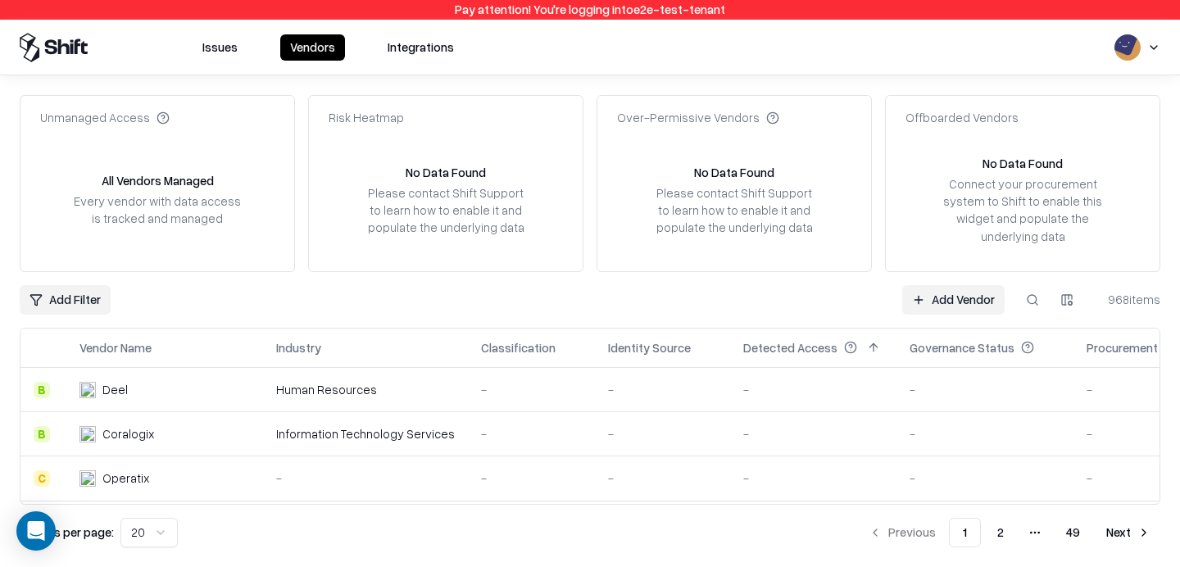
click at [938, 298] on link "Add Vendor" at bounding box center [953, 300] width 102 height 30
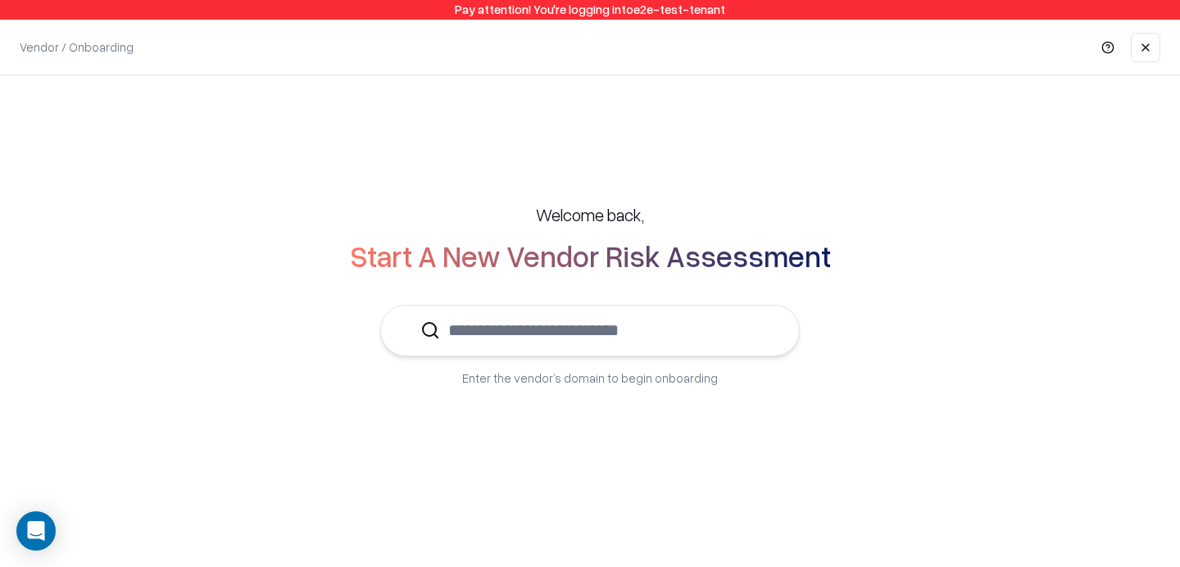
click at [654, 332] on input "text" at bounding box center [600, 331] width 320 height 50
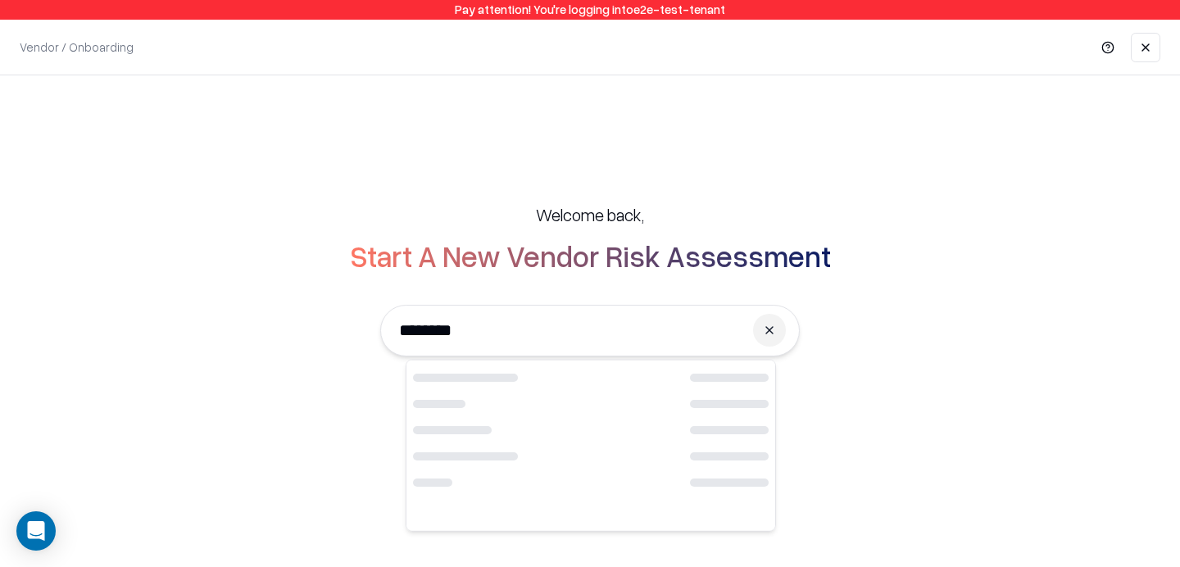
type input "*"
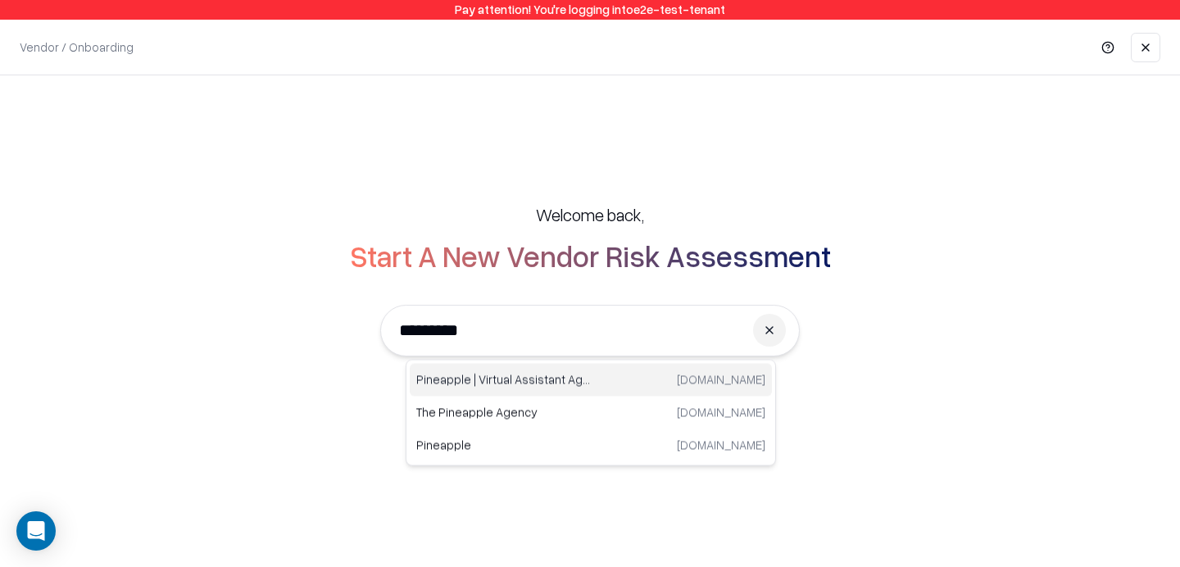
click at [521, 380] on p "Pineapple | Virtual Assistant Agency" at bounding box center [503, 379] width 175 height 17
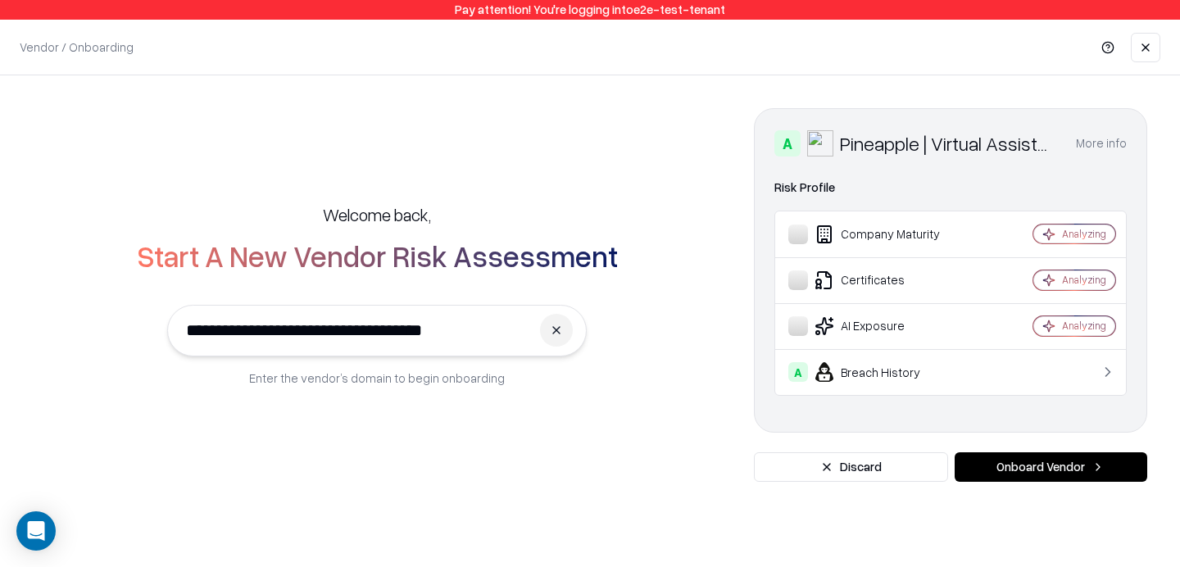
type input "**********"
click at [1032, 457] on button "Onboard Vendor" at bounding box center [1051, 467] width 193 height 30
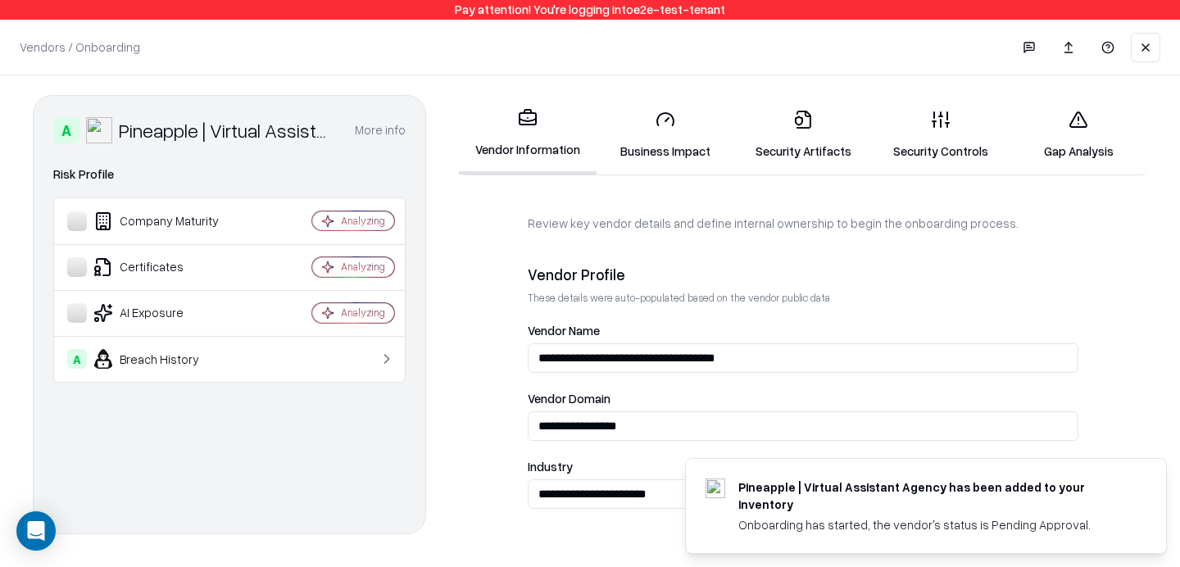
click at [1077, 137] on link "Gap Analysis" at bounding box center [1079, 135] width 138 height 76
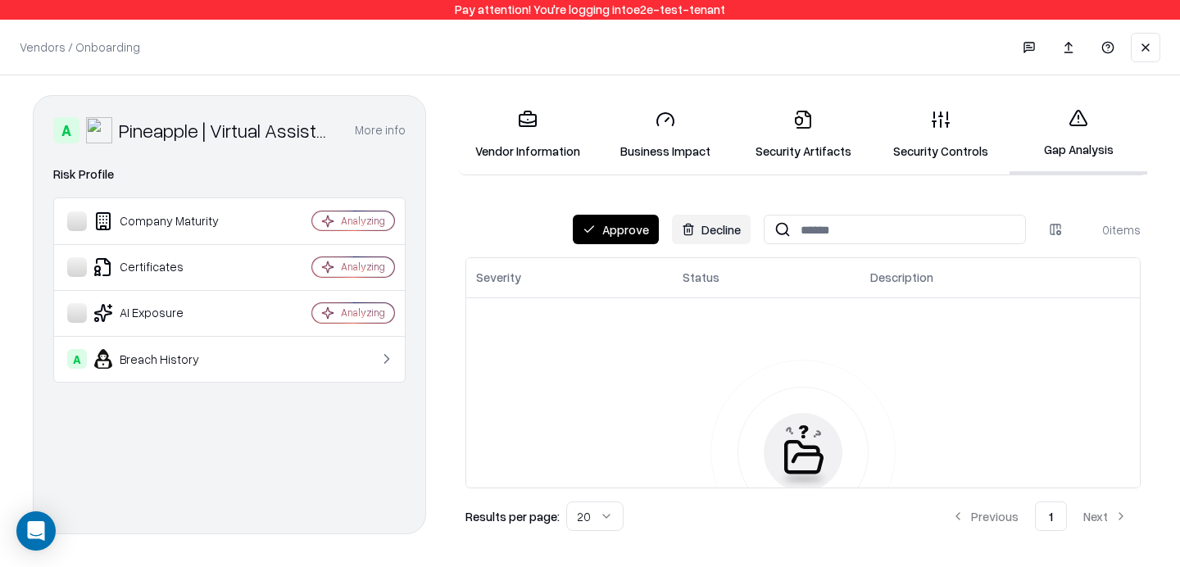
click at [670, 150] on link "Business Impact" at bounding box center [666, 135] width 138 height 76
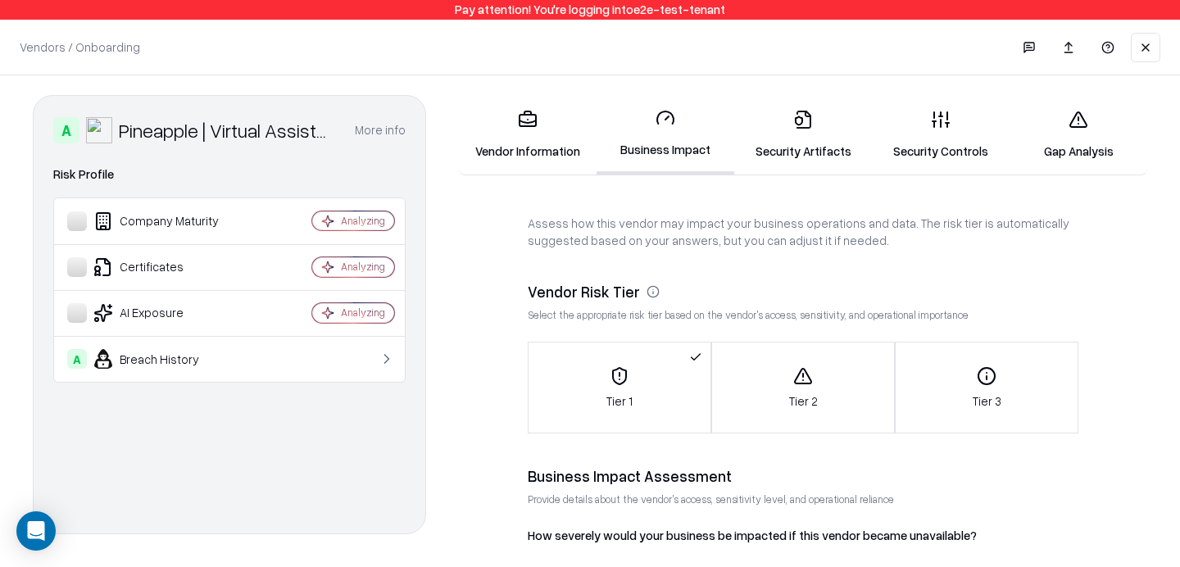
click at [778, 157] on link "Security Artifacts" at bounding box center [803, 135] width 138 height 76
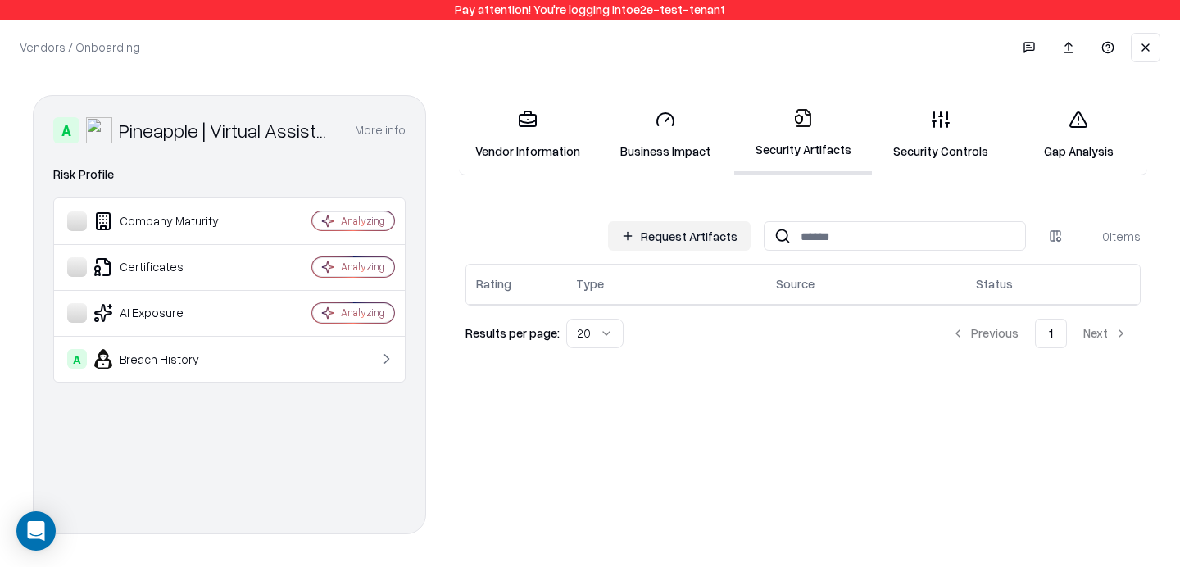
click at [887, 156] on link "Security Controls" at bounding box center [941, 135] width 138 height 76
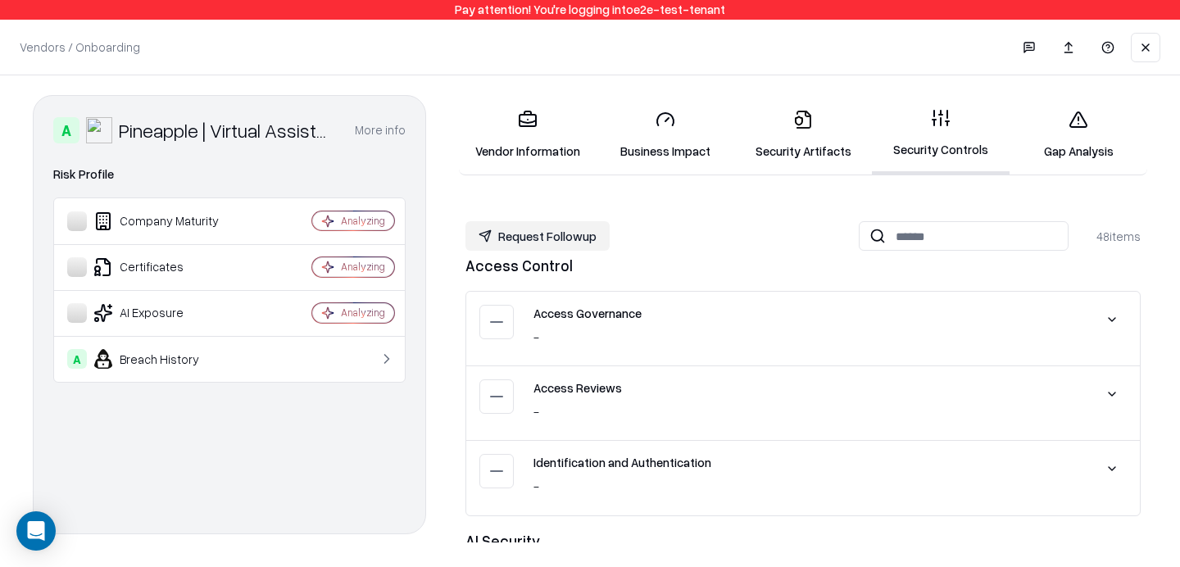
click at [1058, 158] on link "Gap Analysis" at bounding box center [1079, 135] width 138 height 76
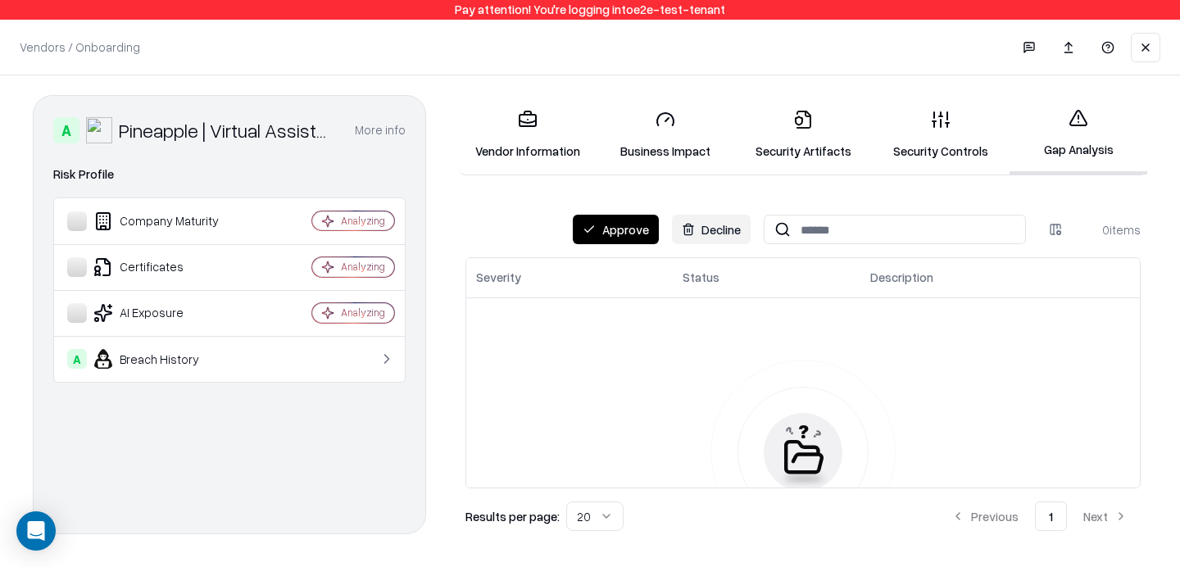
click at [607, 165] on link "Business Impact" at bounding box center [666, 135] width 138 height 76
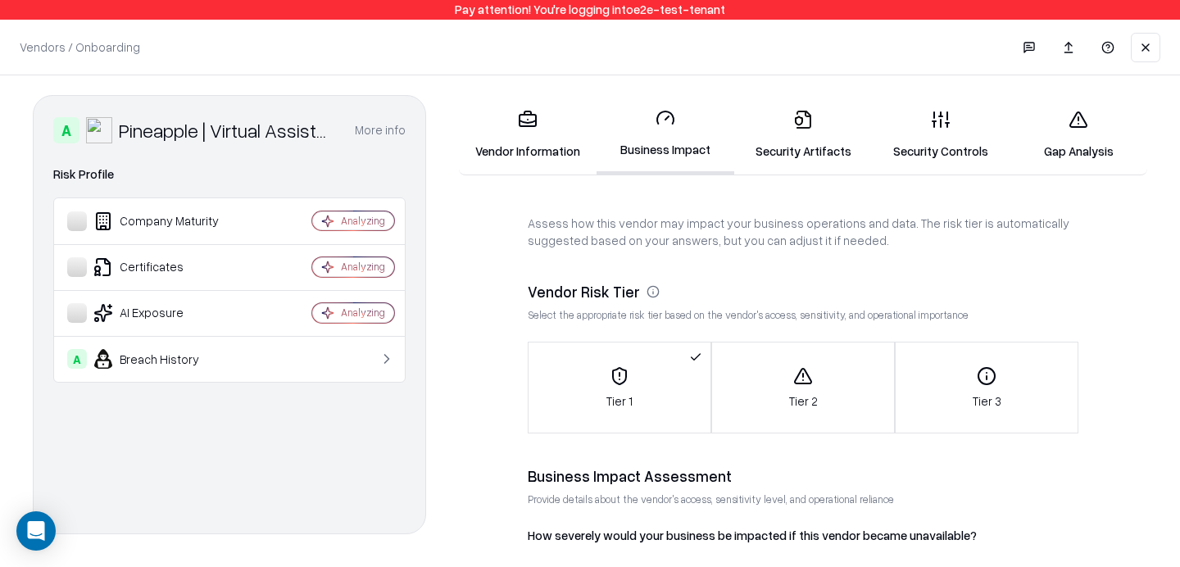
click at [510, 148] on link "Vendor Information" at bounding box center [528, 135] width 138 height 76
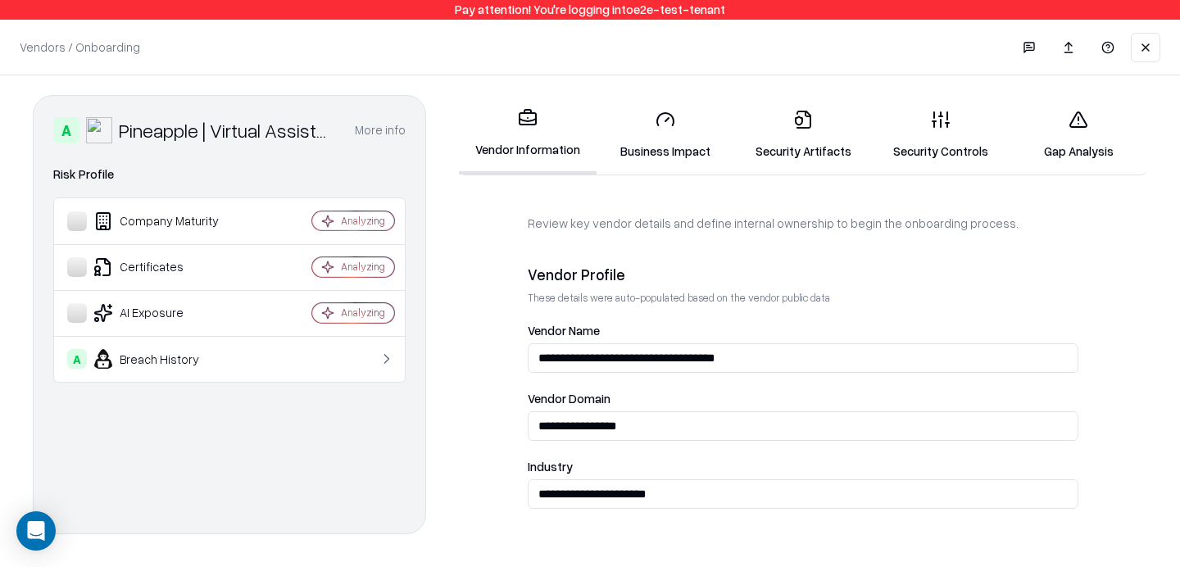
click at [902, 136] on link "Security Controls" at bounding box center [941, 135] width 138 height 76
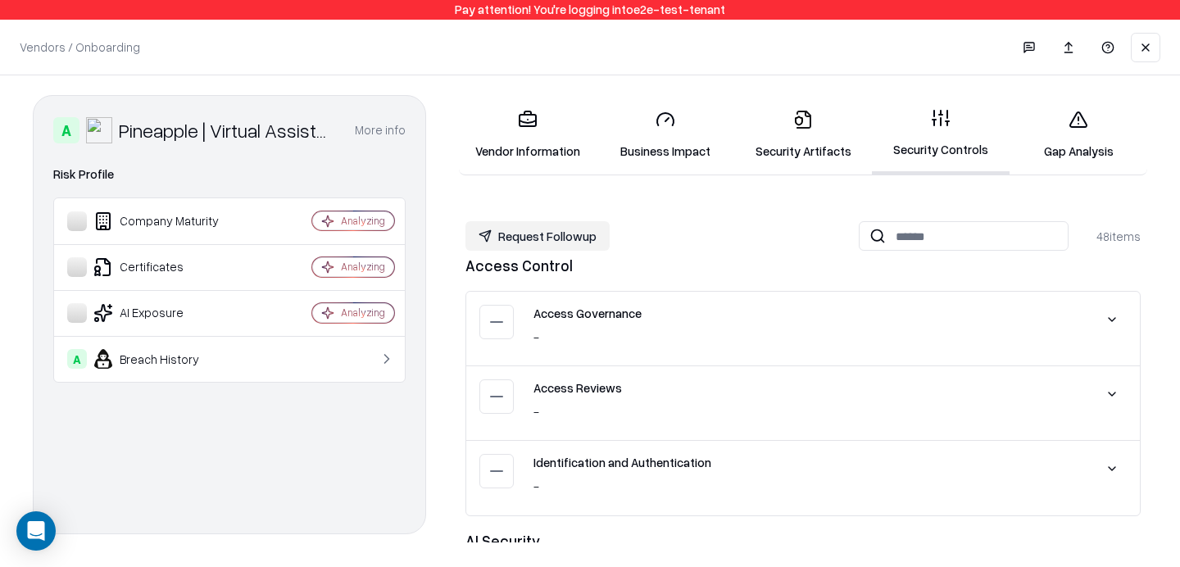
click at [775, 126] on link "Security Artifacts" at bounding box center [803, 135] width 138 height 76
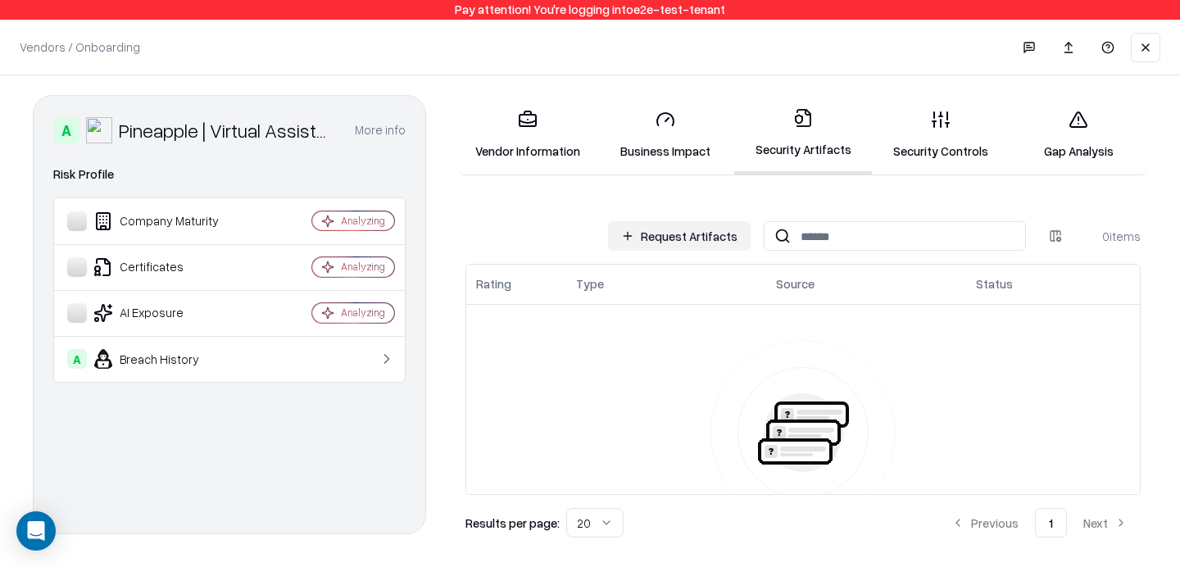
click at [1079, 150] on link "Gap Analysis" at bounding box center [1079, 135] width 138 height 76
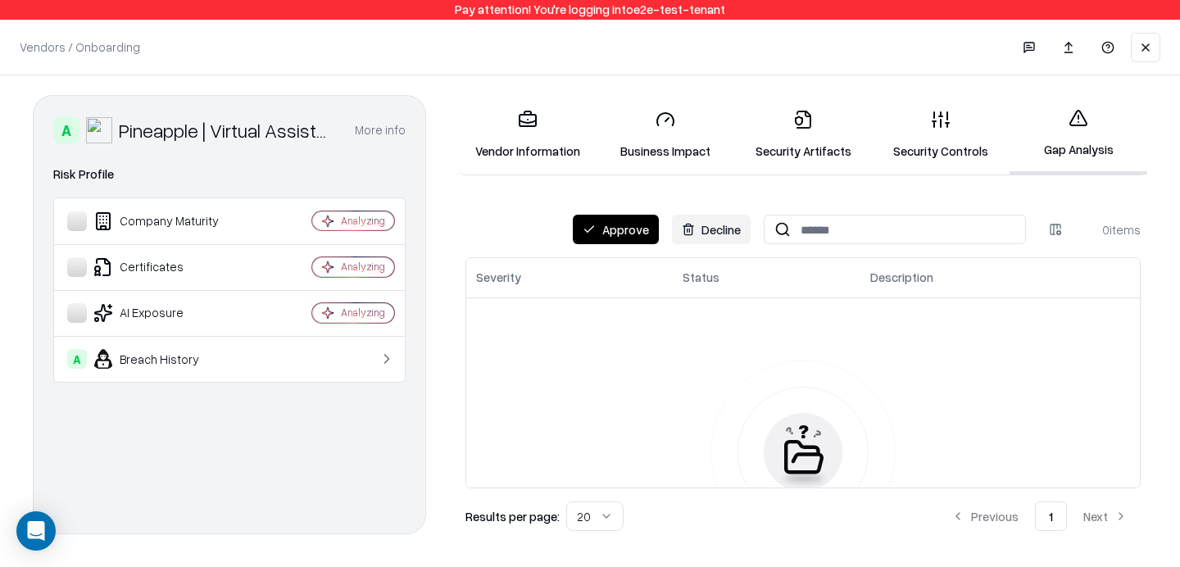
click at [1061, 138] on link "Gap Analysis" at bounding box center [1079, 135] width 138 height 80
click at [644, 222] on button "Approve" at bounding box center [616, 230] width 86 height 30
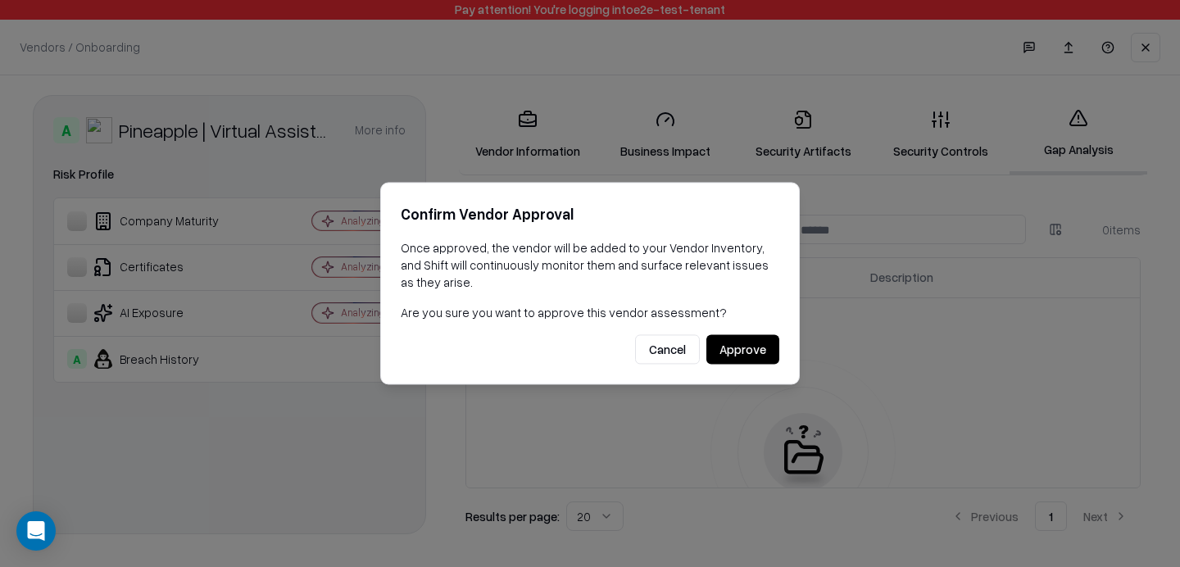
click at [743, 352] on button "Approve" at bounding box center [743, 350] width 73 height 30
